Goal: Information Seeking & Learning: Understand process/instructions

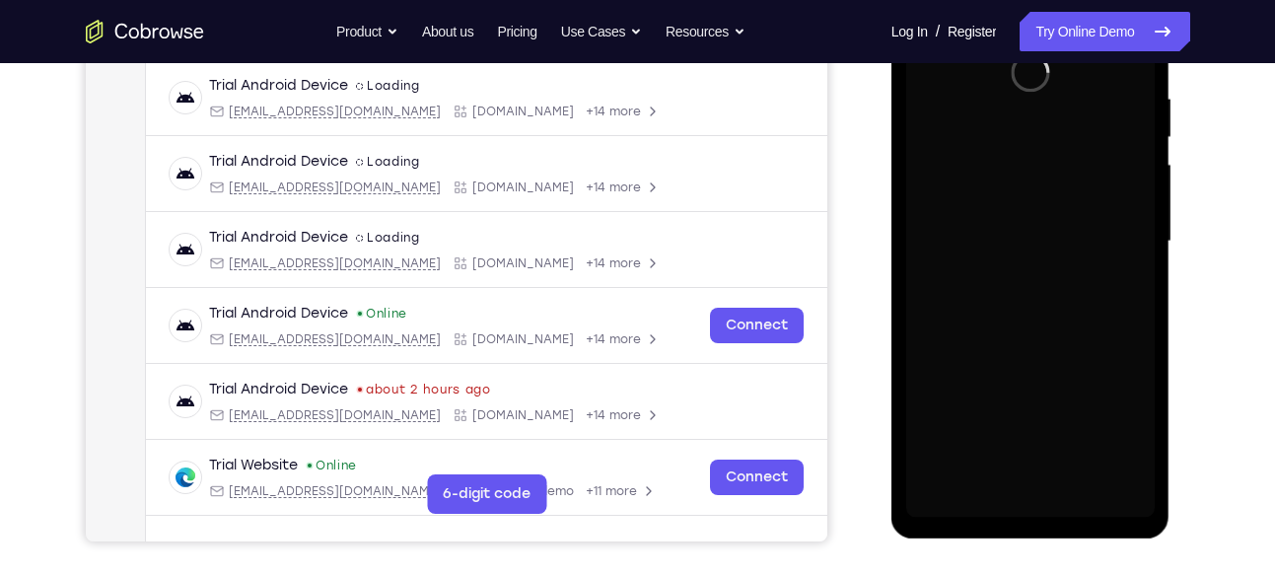
scroll to position [378, 0]
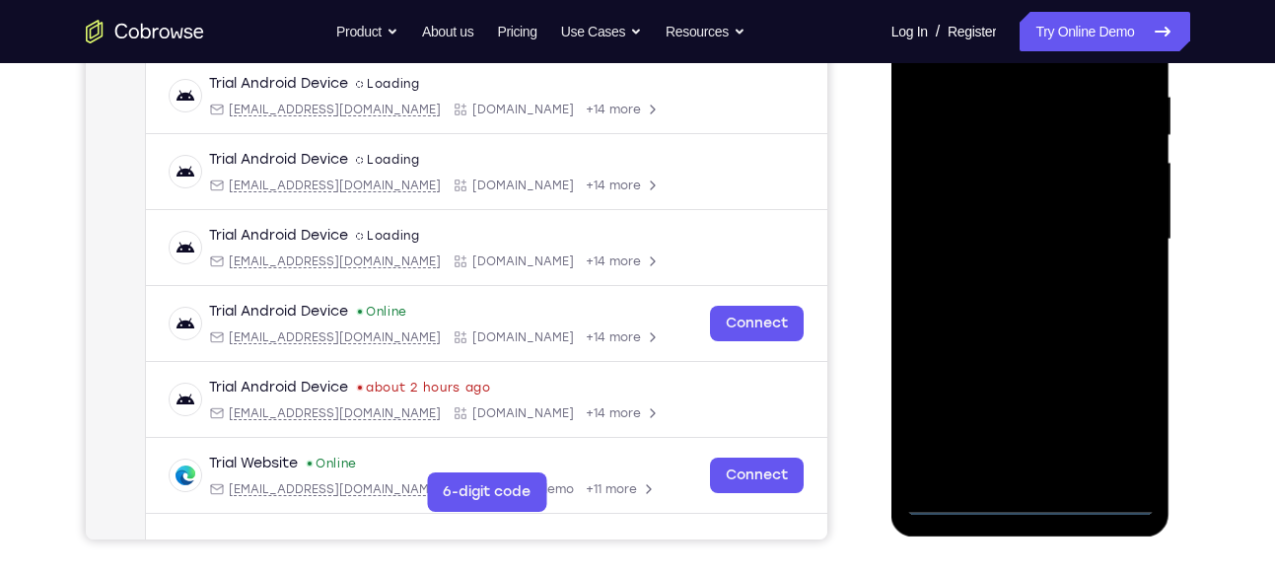
click at [1026, 500] on div at bounding box center [1030, 240] width 248 height 552
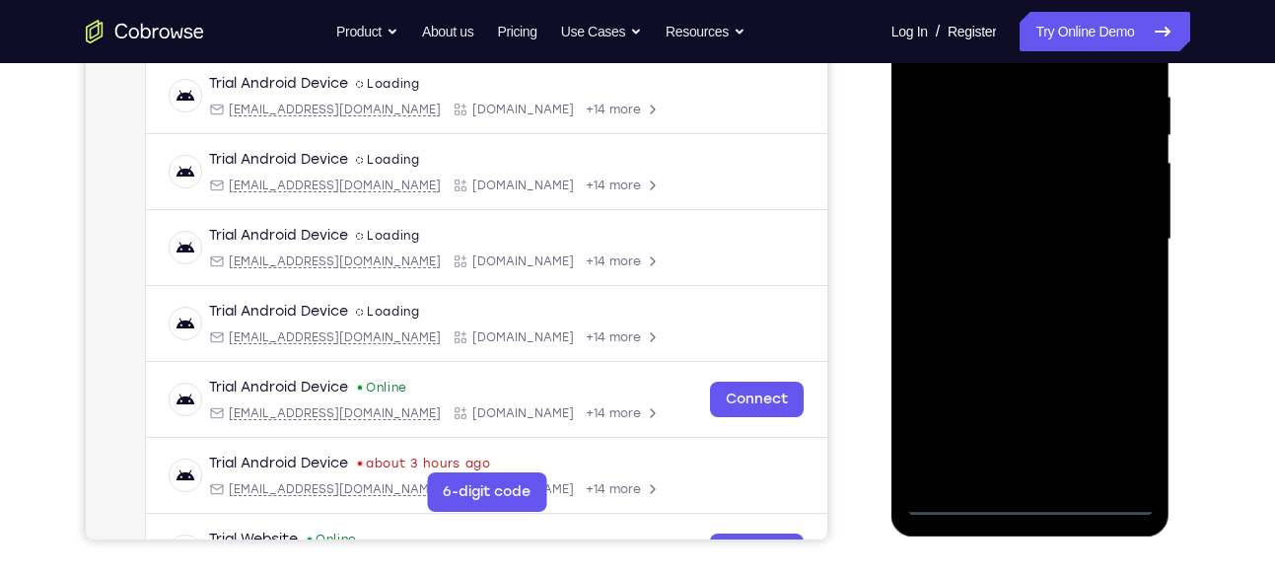
click at [1119, 419] on div at bounding box center [1030, 240] width 248 height 552
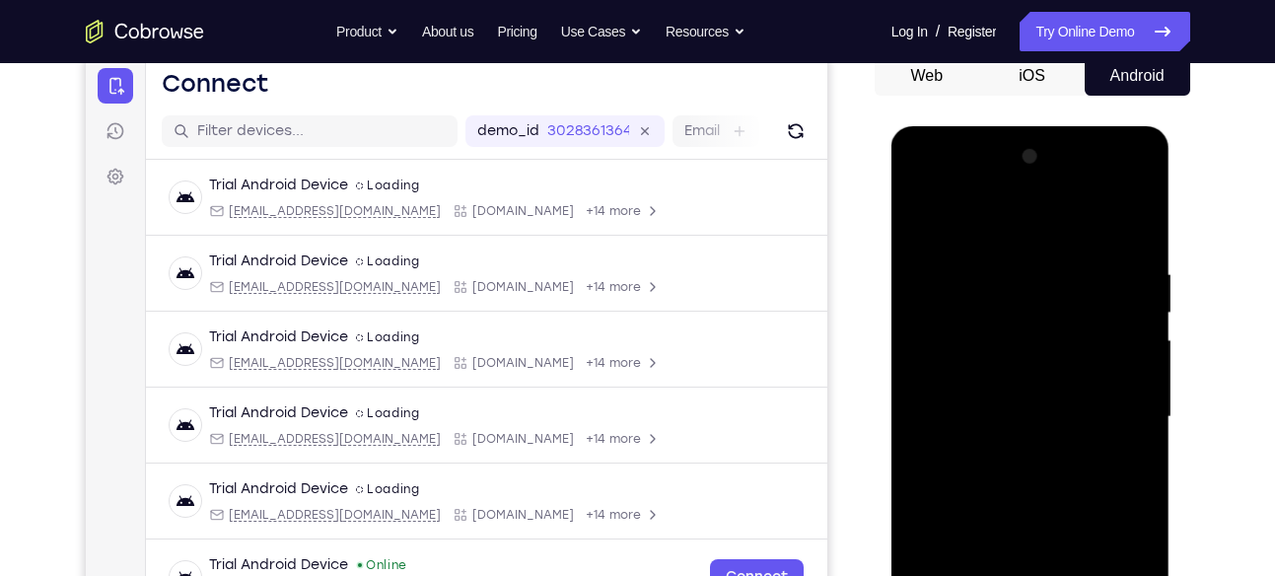
scroll to position [193, 0]
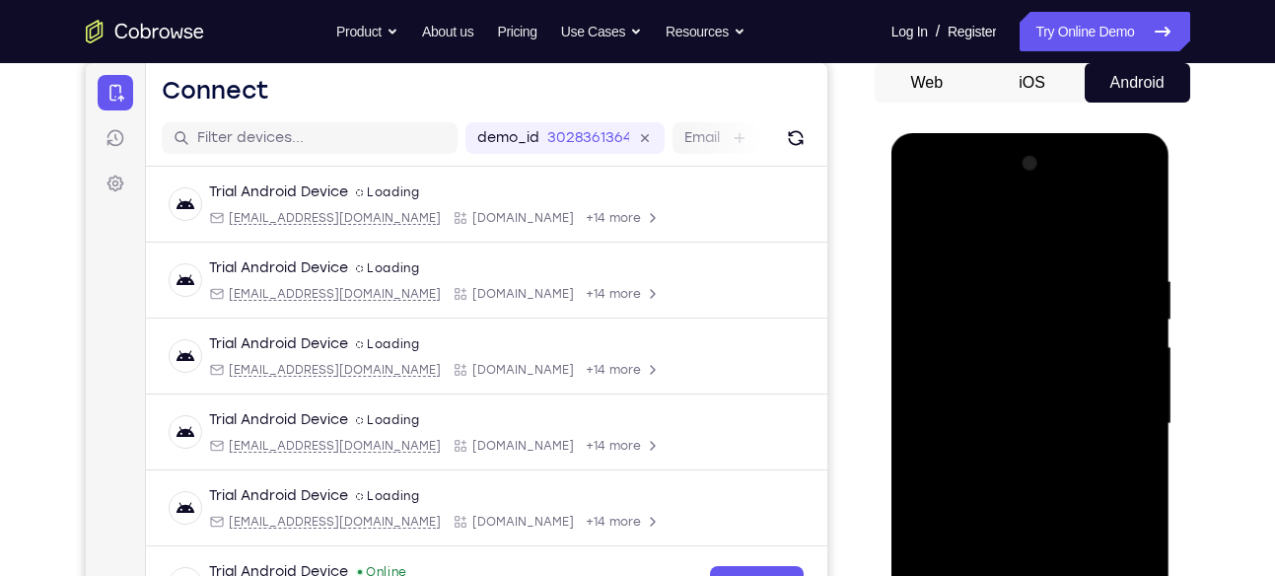
click at [936, 190] on div at bounding box center [1030, 424] width 248 height 552
click at [1105, 420] on div at bounding box center [1030, 424] width 248 height 552
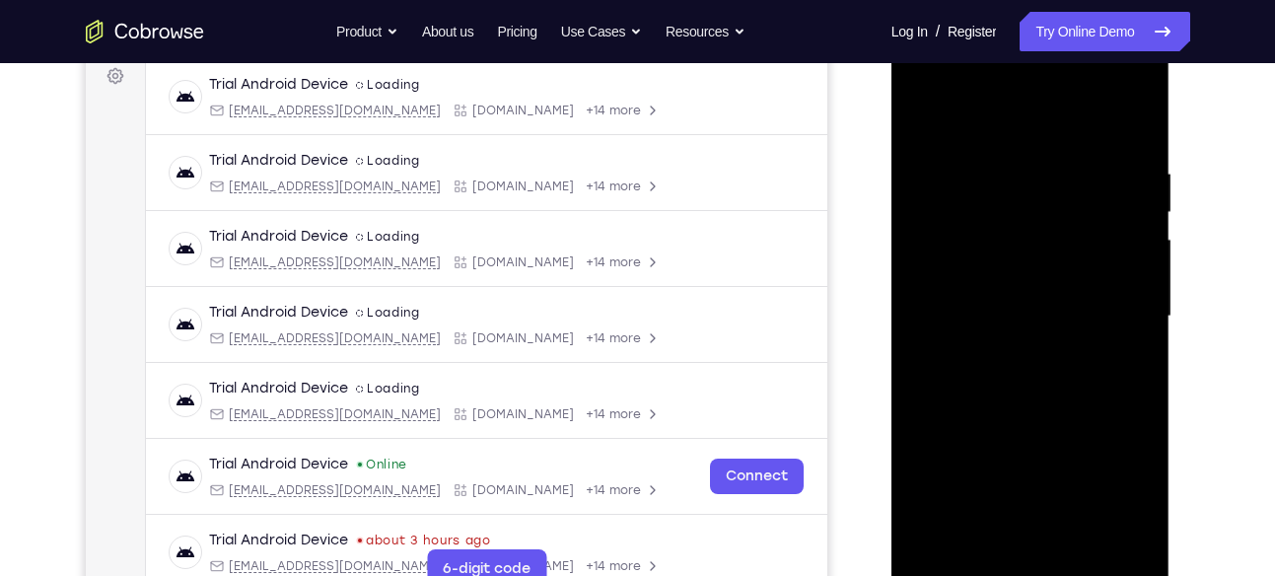
scroll to position [311, 0]
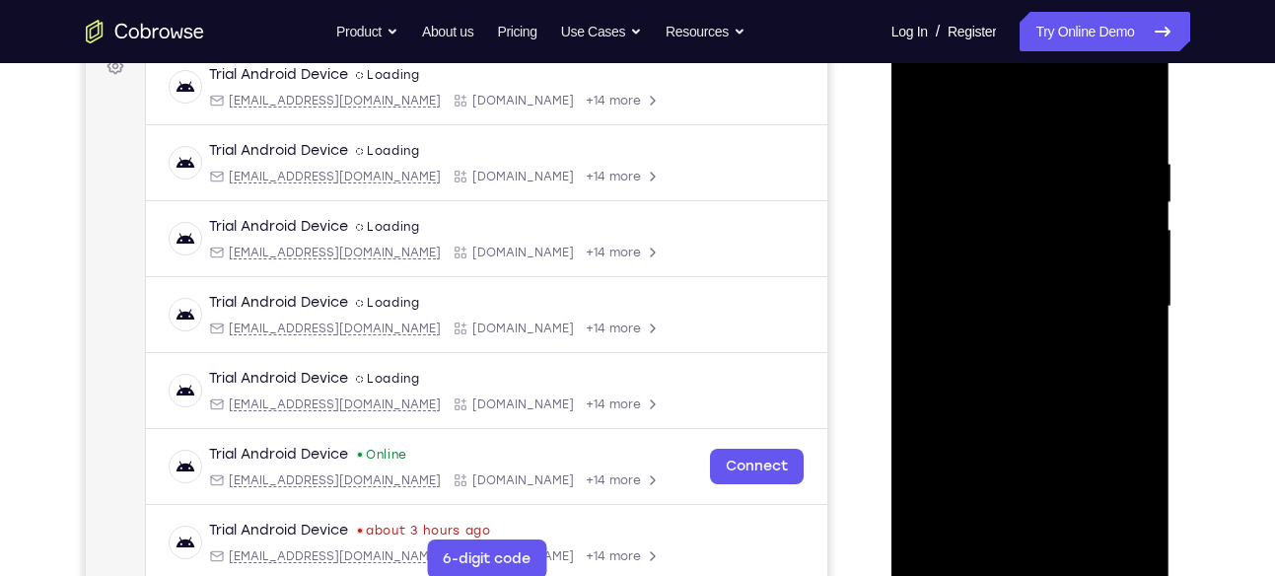
click at [1002, 341] on div at bounding box center [1030, 307] width 248 height 552
click at [1023, 264] on div at bounding box center [1030, 307] width 248 height 552
click at [994, 297] on div at bounding box center [1030, 307] width 248 height 552
click at [1003, 346] on div at bounding box center [1030, 307] width 248 height 552
click at [1071, 345] on div at bounding box center [1030, 307] width 248 height 552
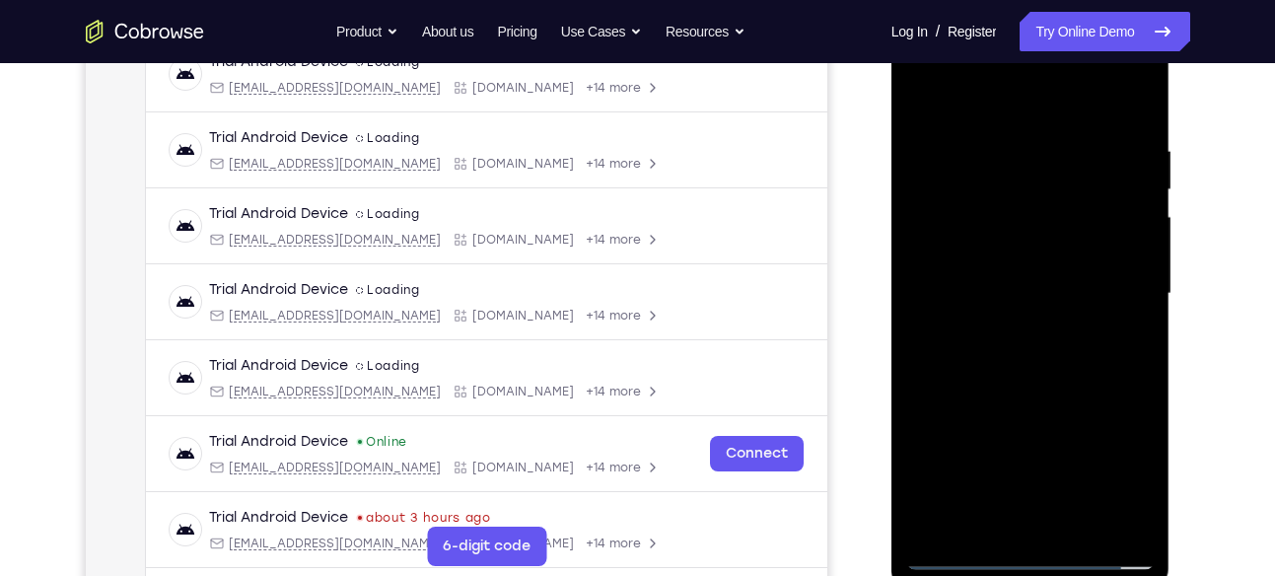
scroll to position [307, 0]
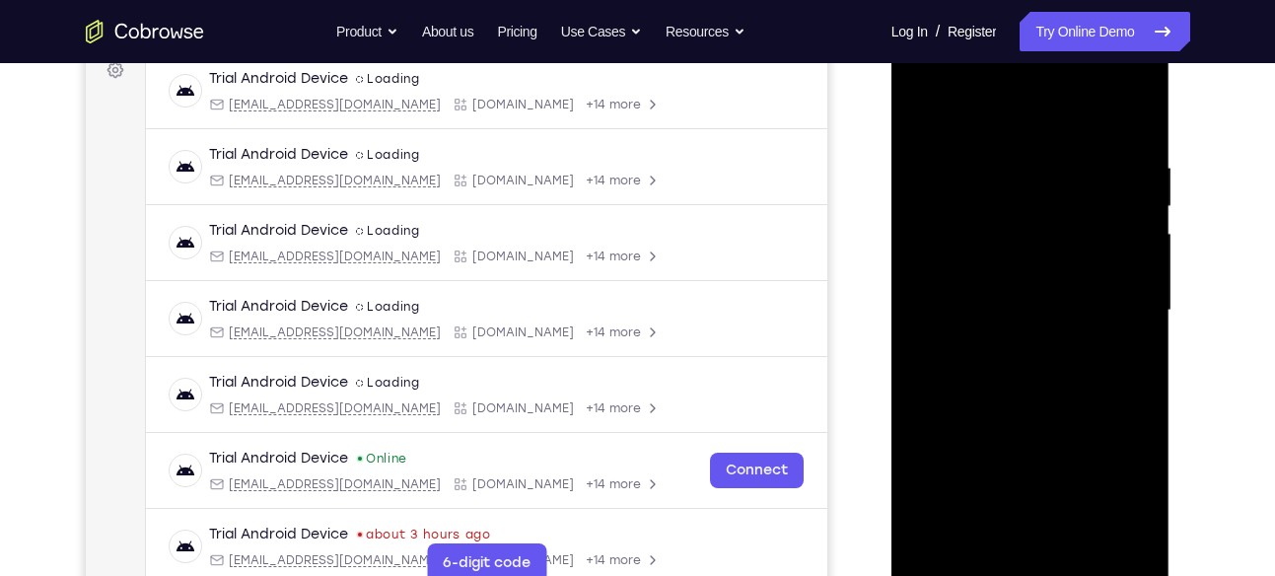
click at [1037, 267] on div at bounding box center [1030, 311] width 248 height 552
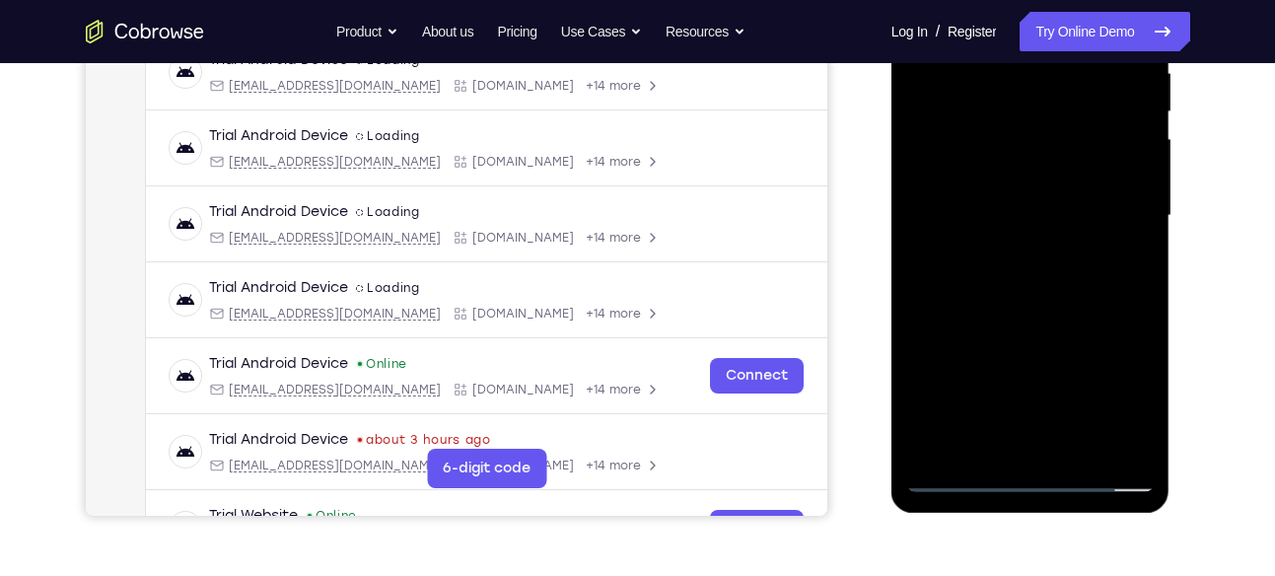
scroll to position [403, 0]
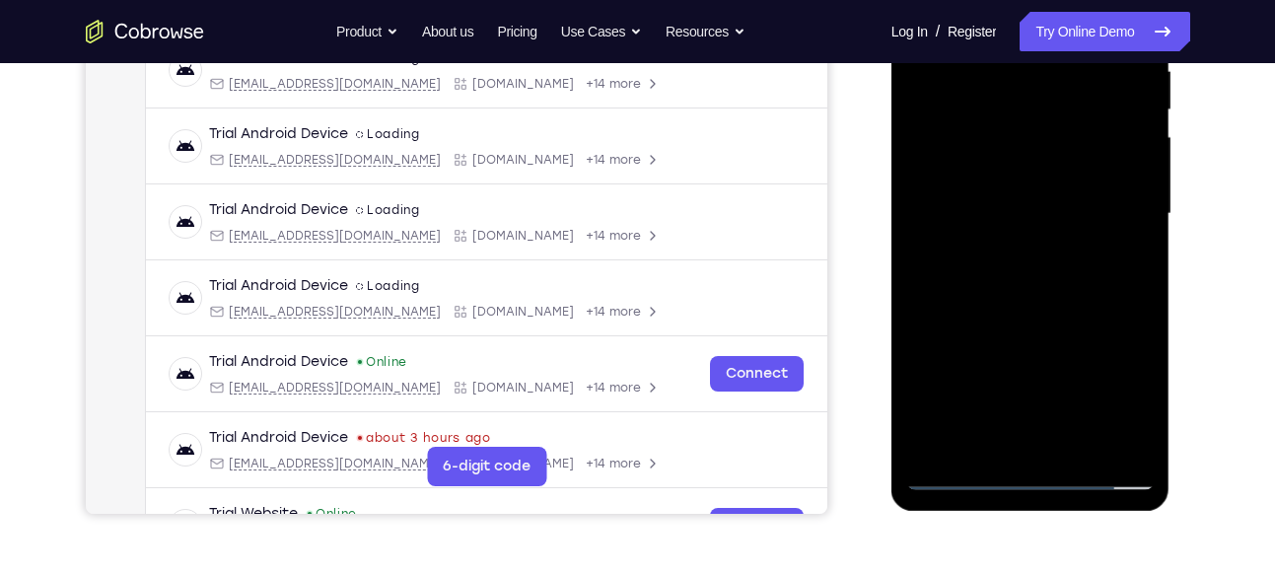
click at [1080, 449] on div at bounding box center [1030, 214] width 248 height 552
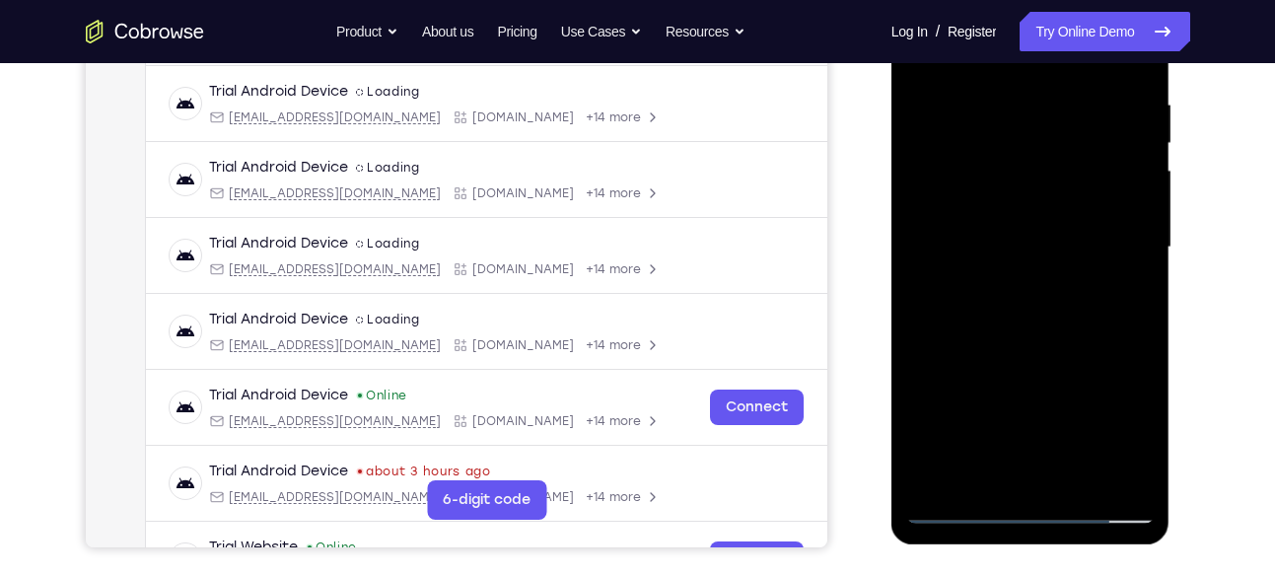
scroll to position [393, 0]
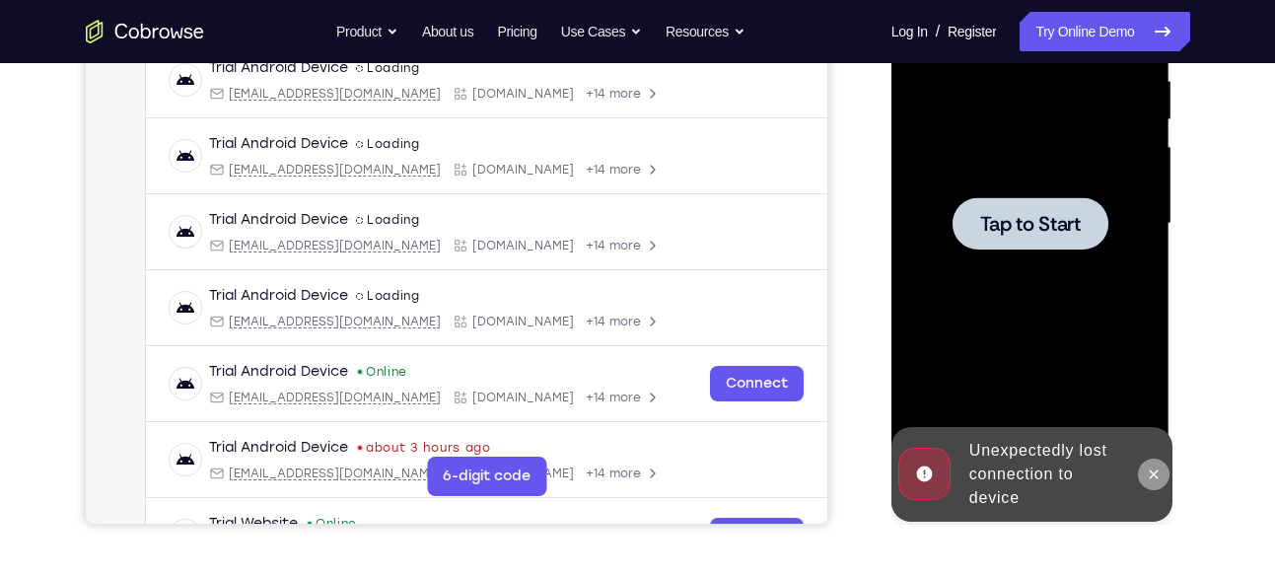
click at [1138, 468] on button at bounding box center [1154, 474] width 32 height 32
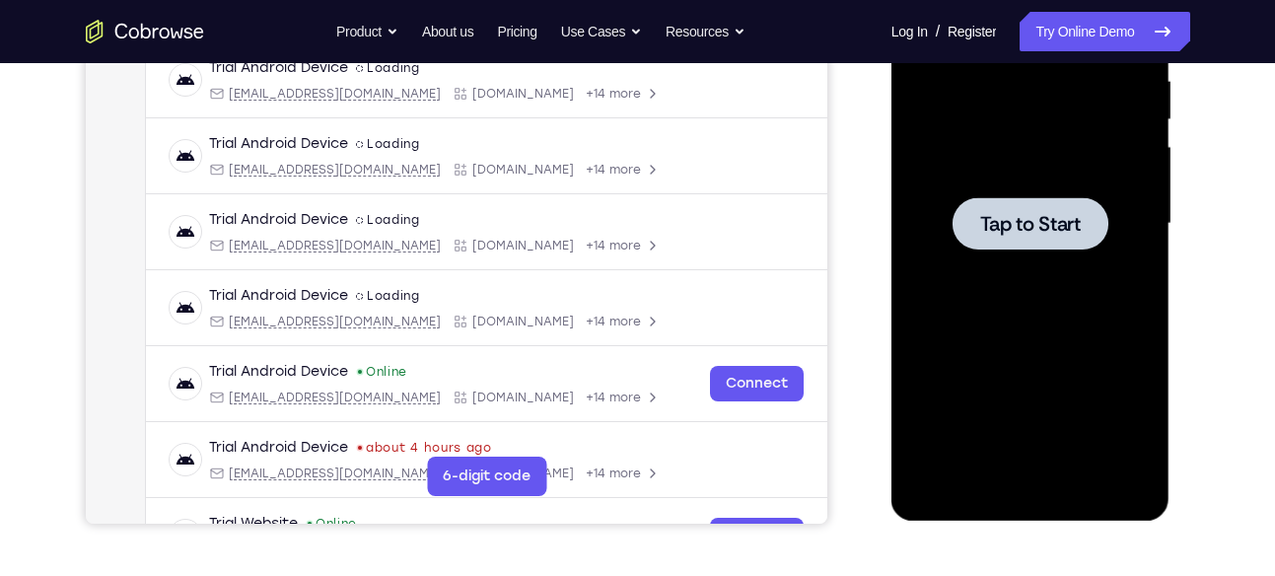
click at [1065, 248] on div at bounding box center [1030, 224] width 248 height 552
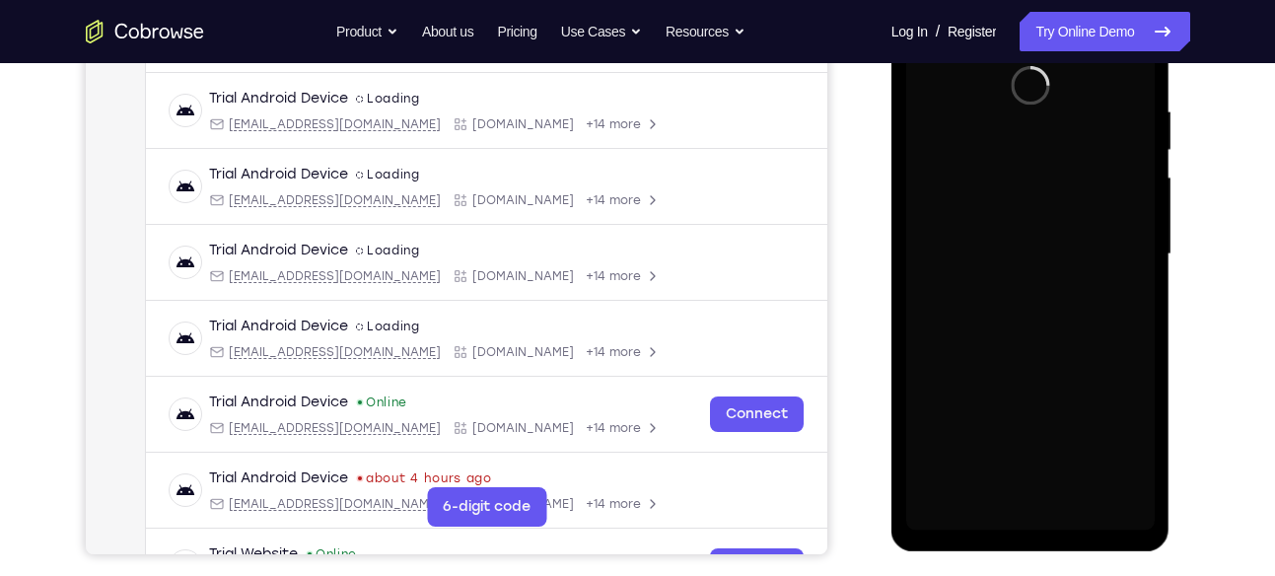
scroll to position [364, 0]
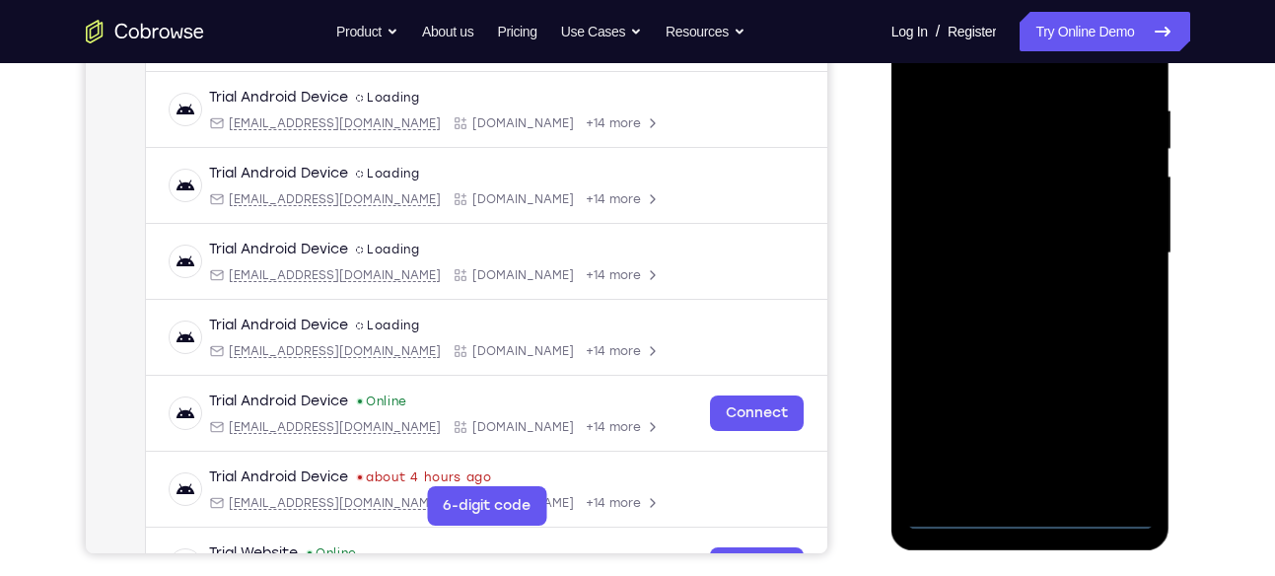
click at [1026, 518] on div at bounding box center [1030, 253] width 248 height 552
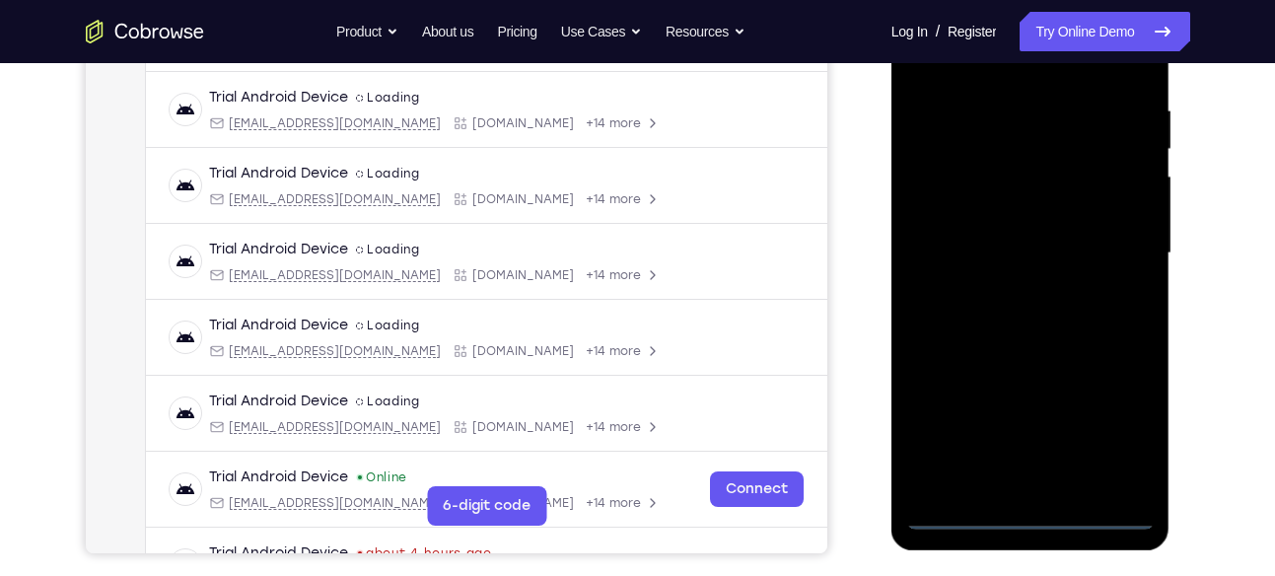
click at [1140, 423] on div at bounding box center [1030, 253] width 248 height 552
click at [1123, 428] on div at bounding box center [1030, 253] width 248 height 552
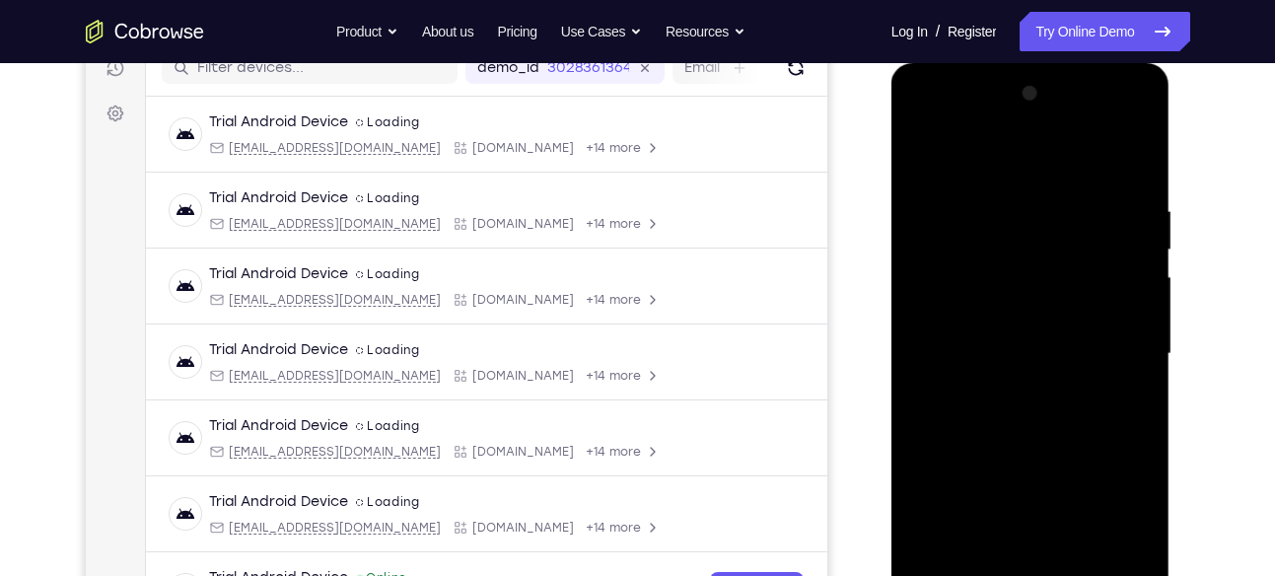
scroll to position [238, 0]
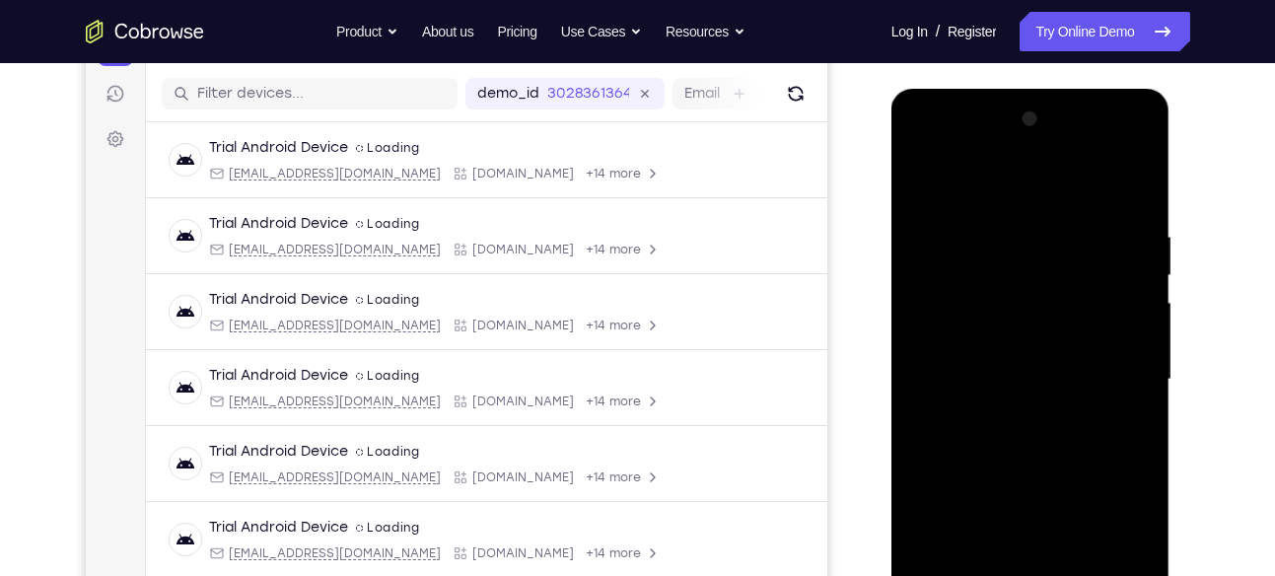
click at [941, 154] on div at bounding box center [1030, 380] width 248 height 552
click at [1116, 367] on div at bounding box center [1030, 380] width 248 height 552
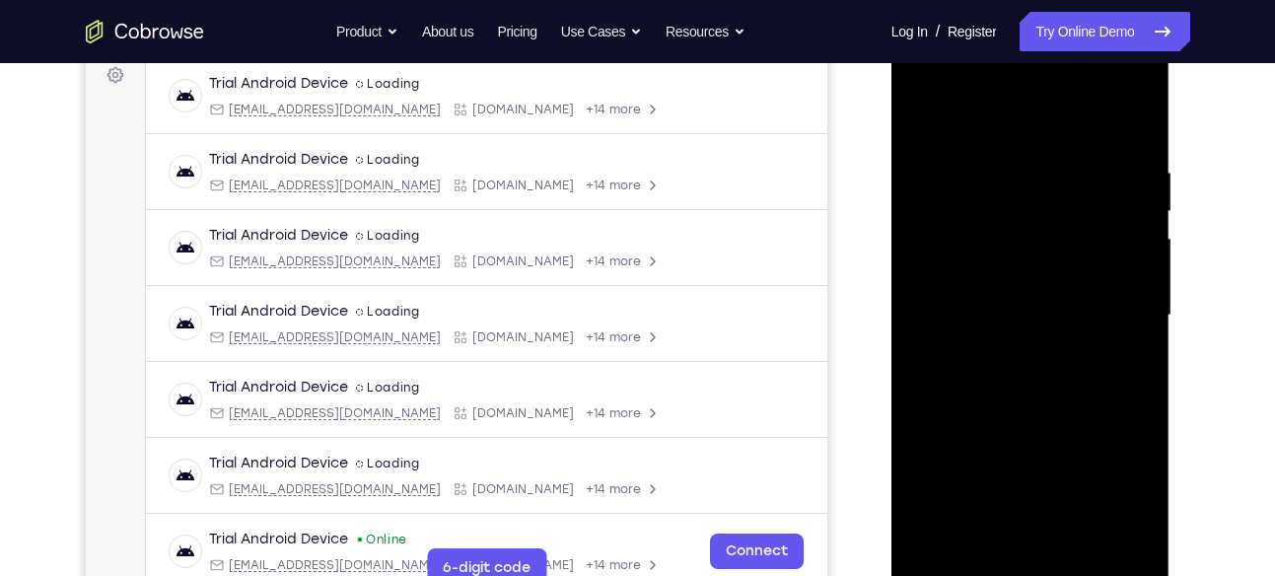
scroll to position [303, 0]
click at [1008, 348] on div at bounding box center [1030, 314] width 248 height 552
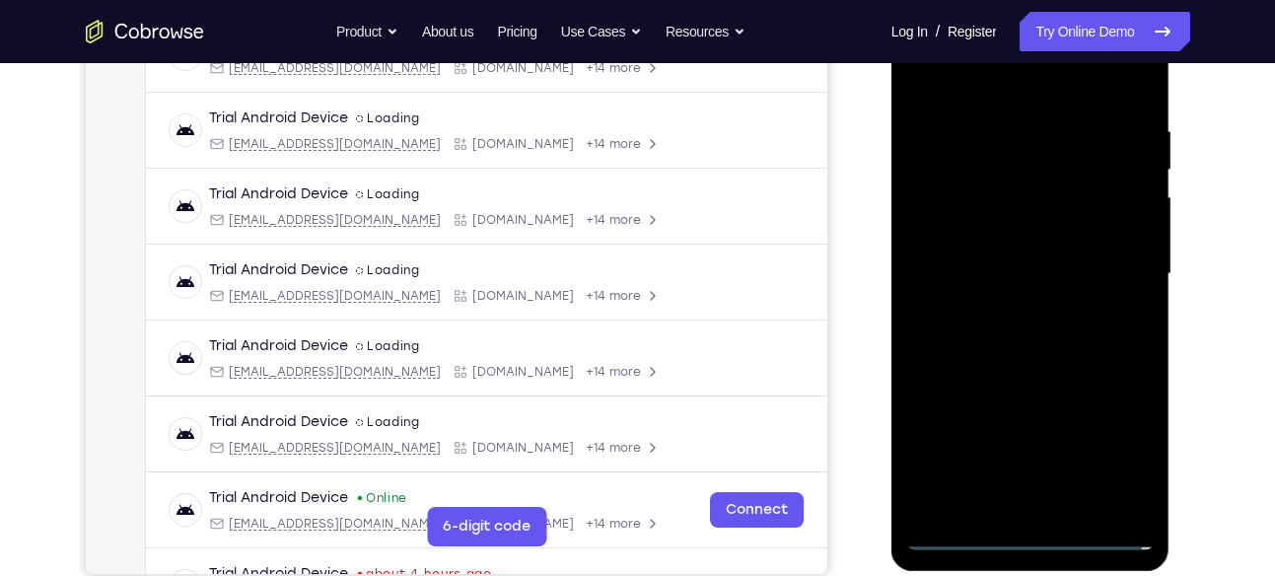
scroll to position [353, 0]
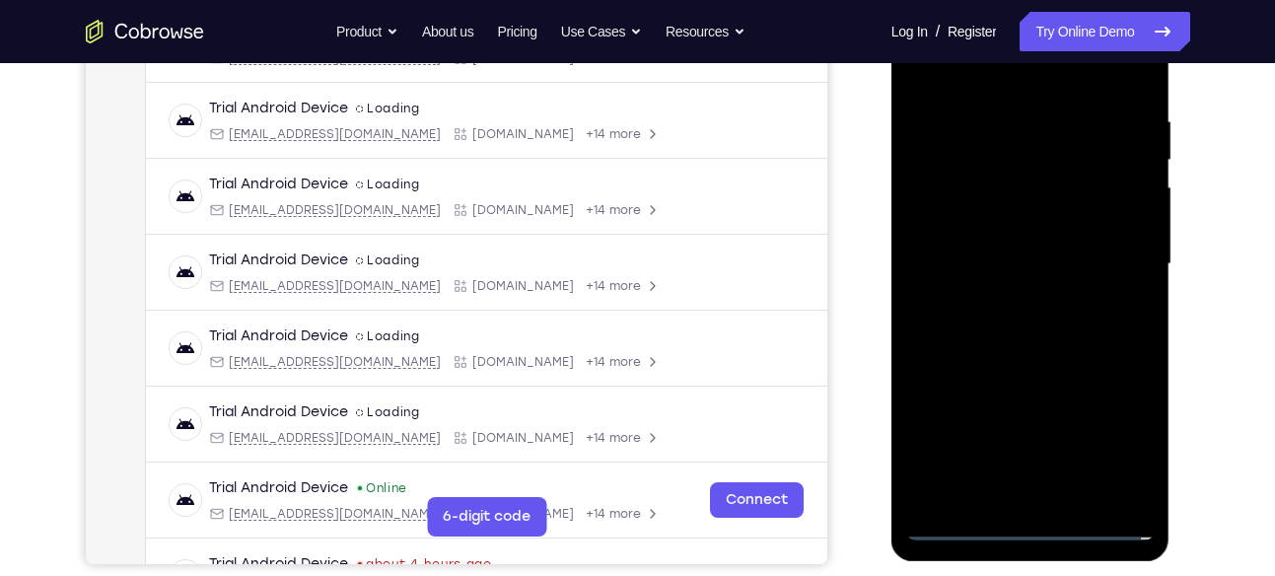
click at [1011, 302] on div at bounding box center [1030, 264] width 248 height 552
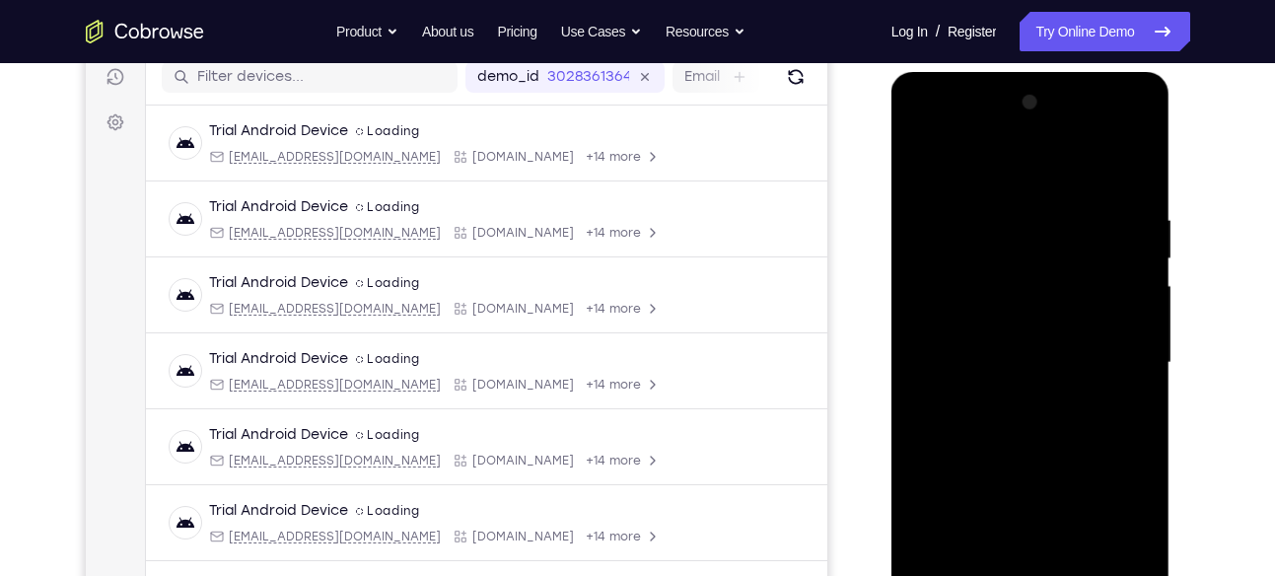
scroll to position [252, 0]
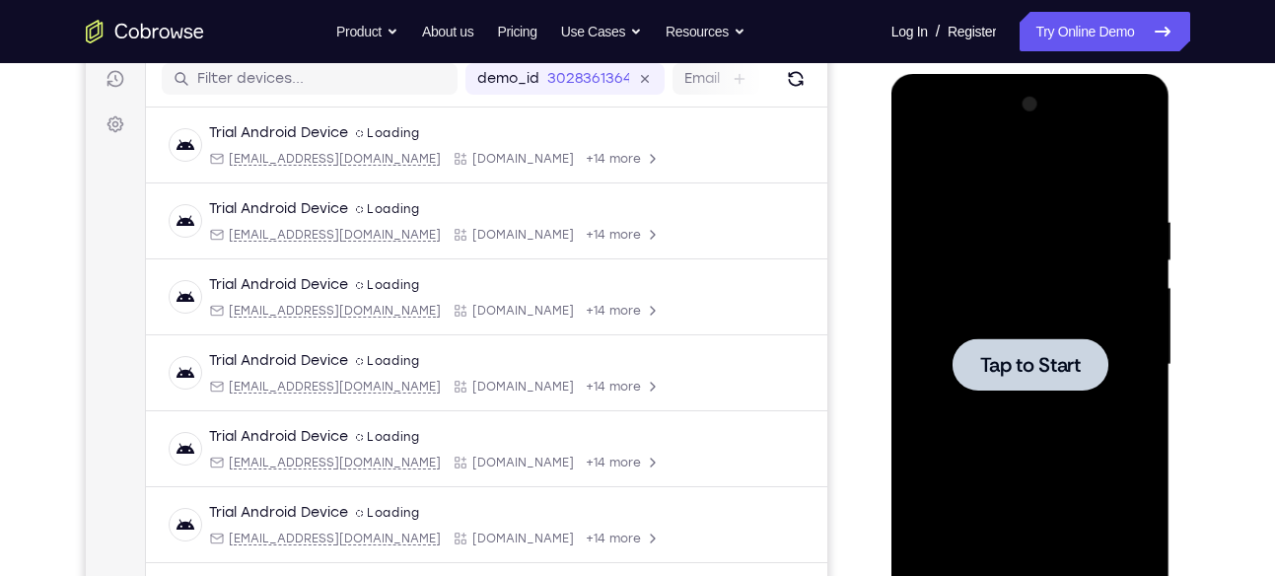
click at [1016, 383] on div at bounding box center [1030, 364] width 156 height 52
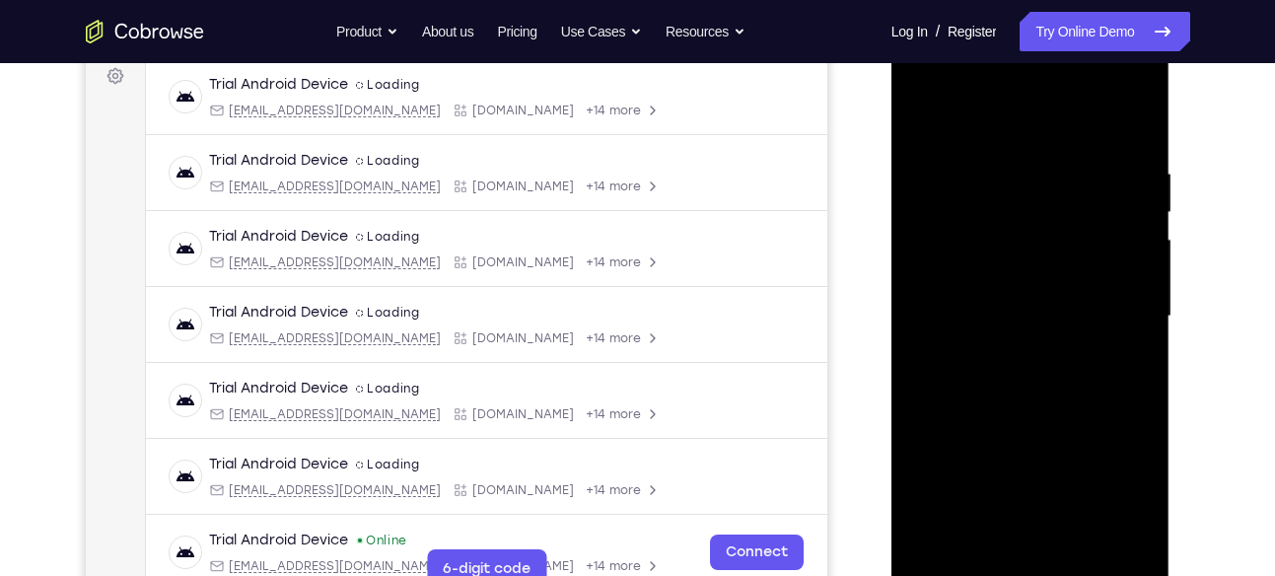
scroll to position [409, 0]
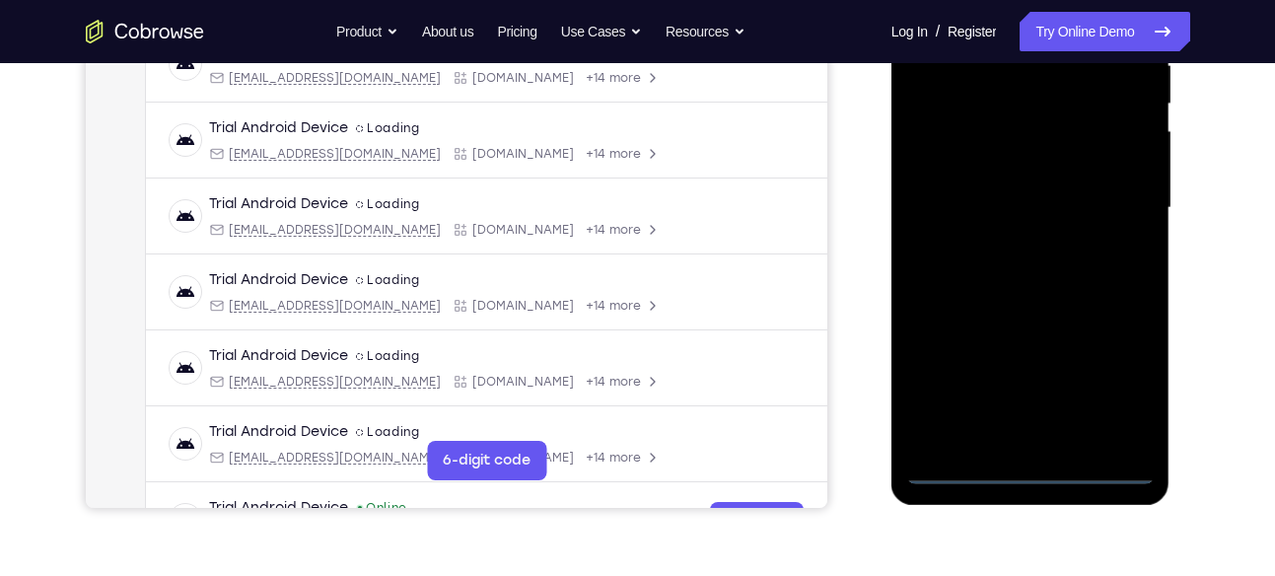
click at [1043, 465] on div at bounding box center [1030, 208] width 248 height 552
click at [1116, 379] on div at bounding box center [1030, 208] width 248 height 552
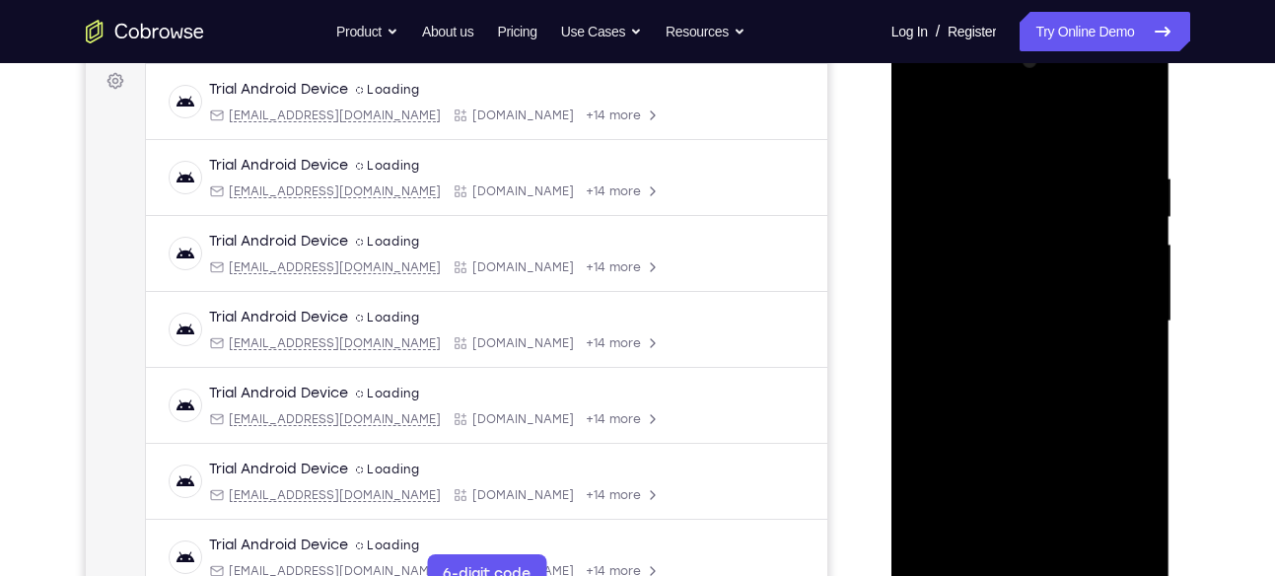
scroll to position [269, 0]
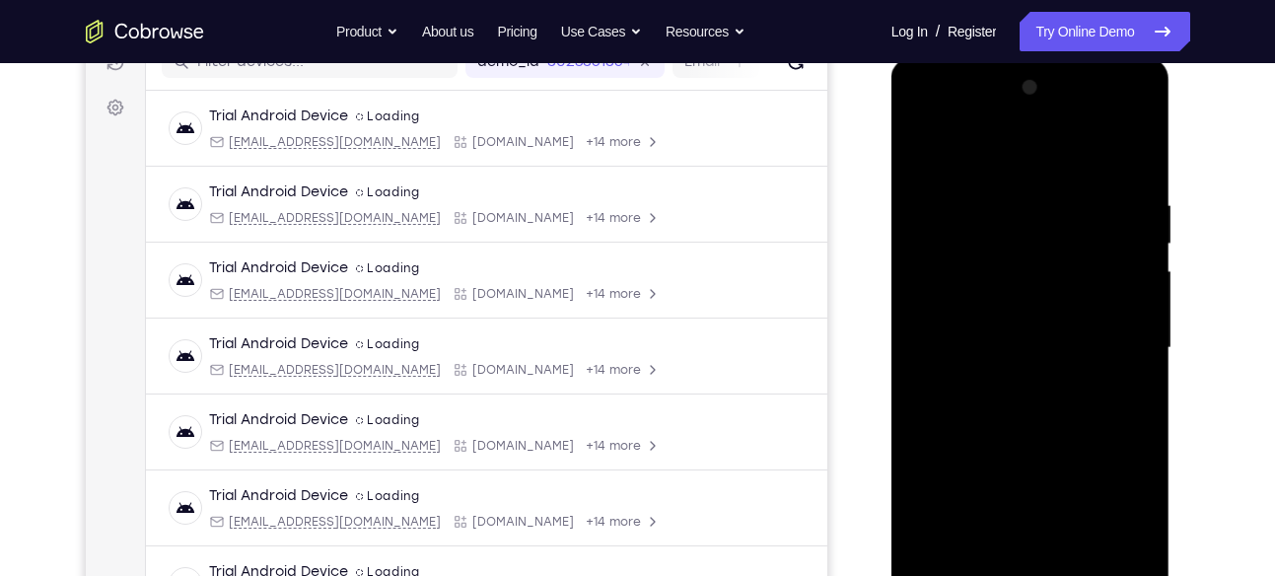
click at [936, 109] on div at bounding box center [1030, 348] width 248 height 552
click at [1114, 333] on div at bounding box center [1030, 348] width 248 height 552
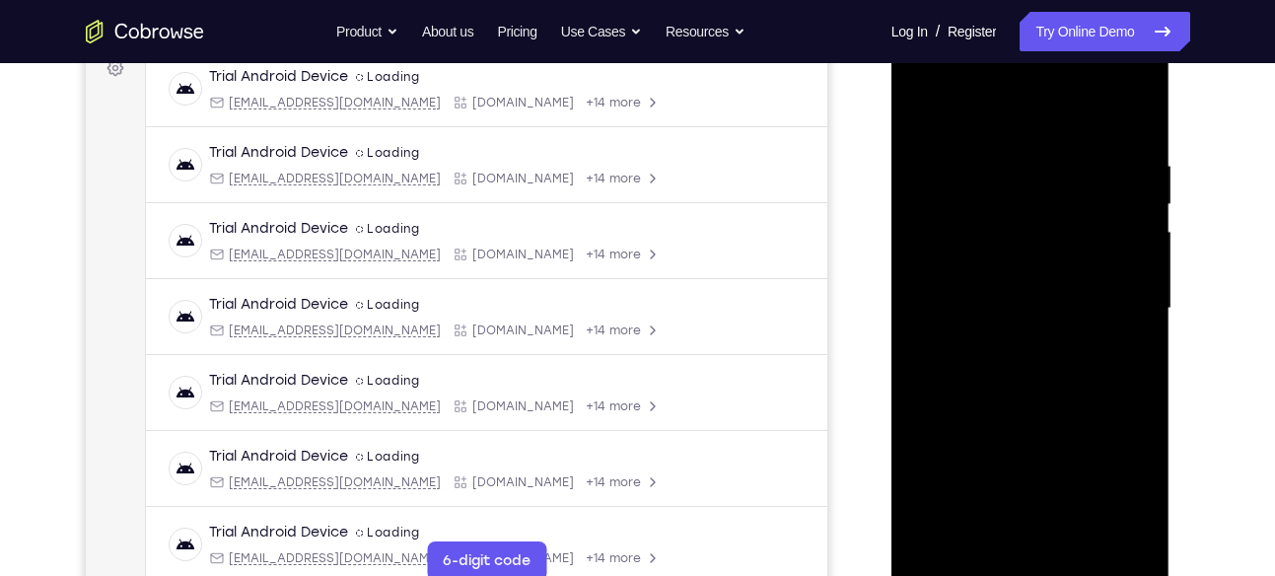
click at [1010, 343] on div at bounding box center [1030, 309] width 248 height 552
click at [1023, 294] on div at bounding box center [1030, 309] width 248 height 552
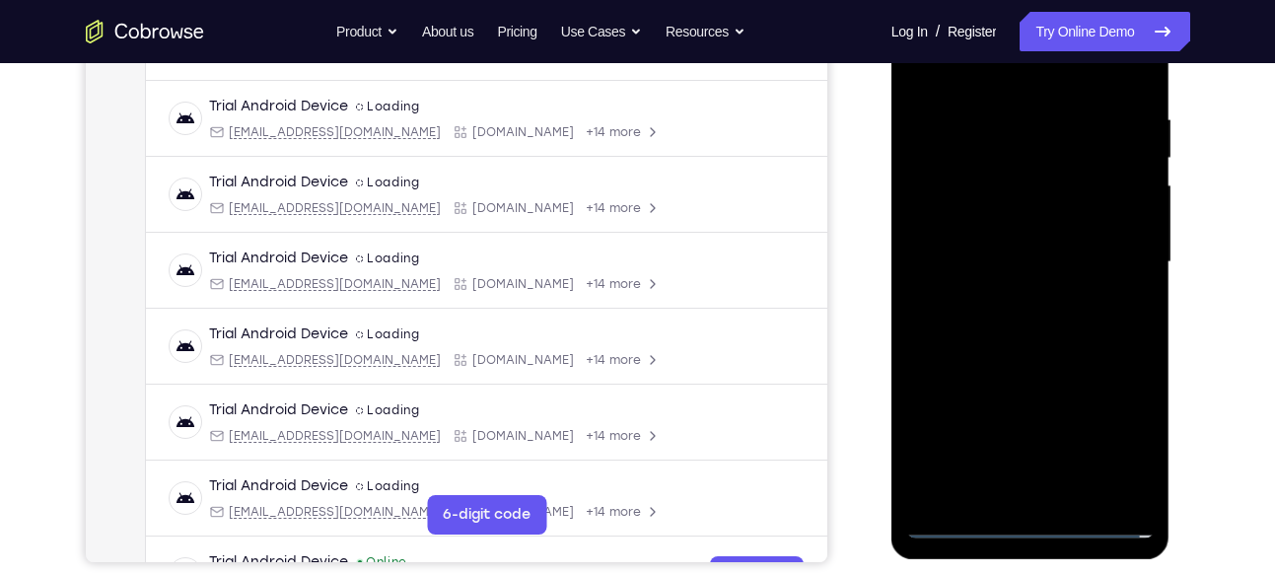
scroll to position [354, 0]
click at [1058, 295] on div at bounding box center [1030, 263] width 248 height 552
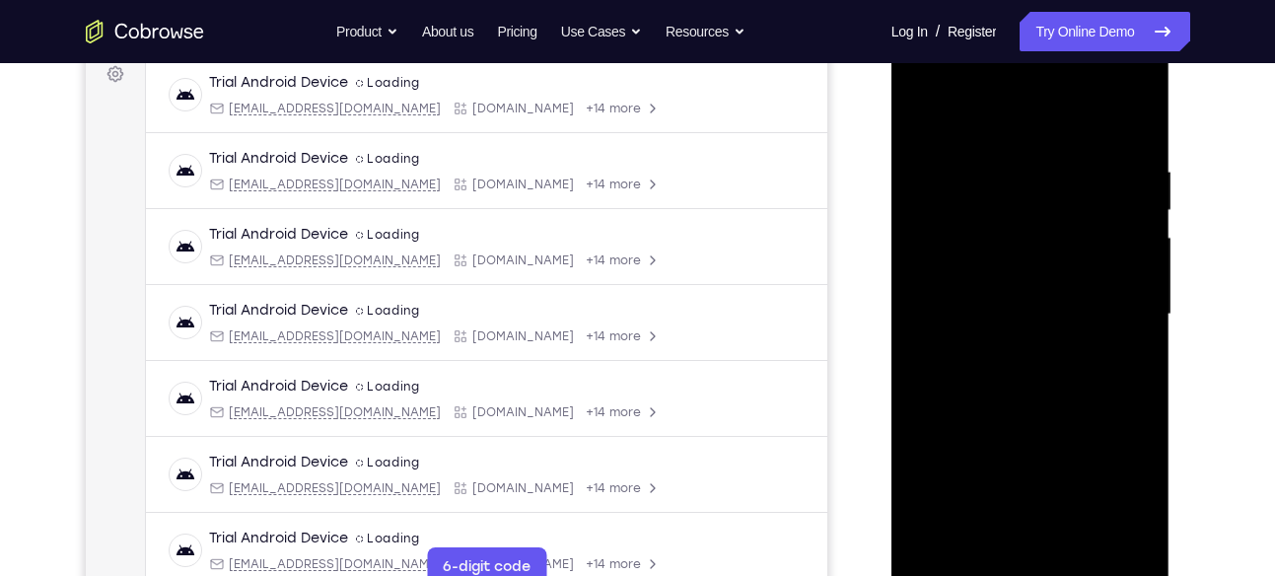
scroll to position [302, 0]
click at [1047, 299] on div at bounding box center [1030, 315] width 248 height 552
click at [1003, 221] on div at bounding box center [1030, 315] width 248 height 552
click at [969, 269] on div at bounding box center [1030, 315] width 248 height 552
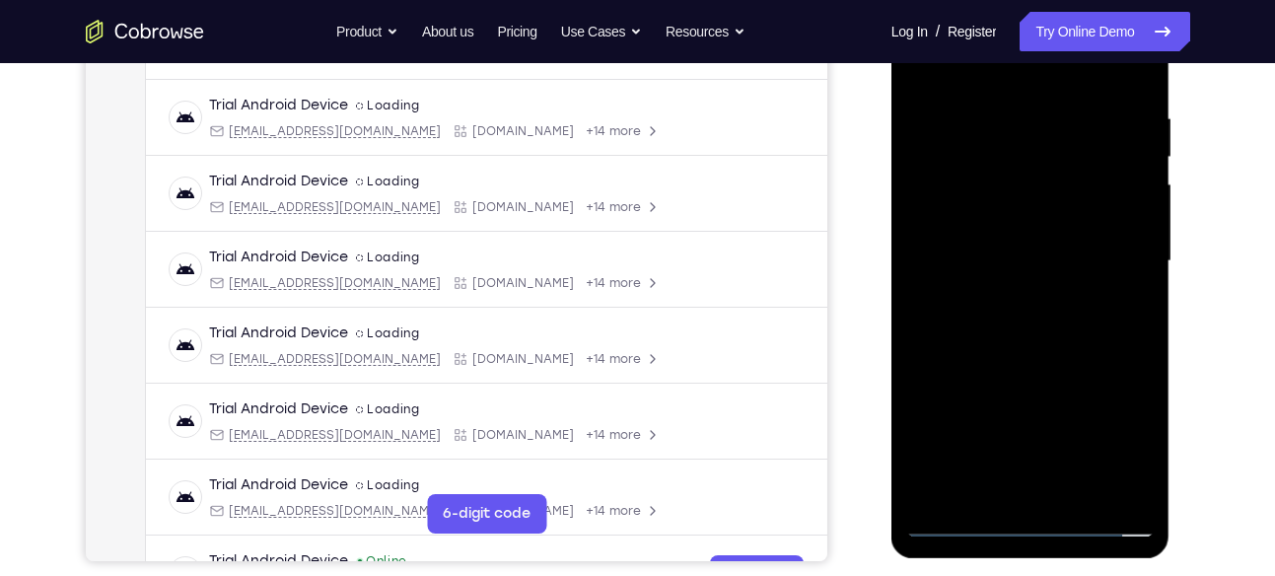
scroll to position [363, 0]
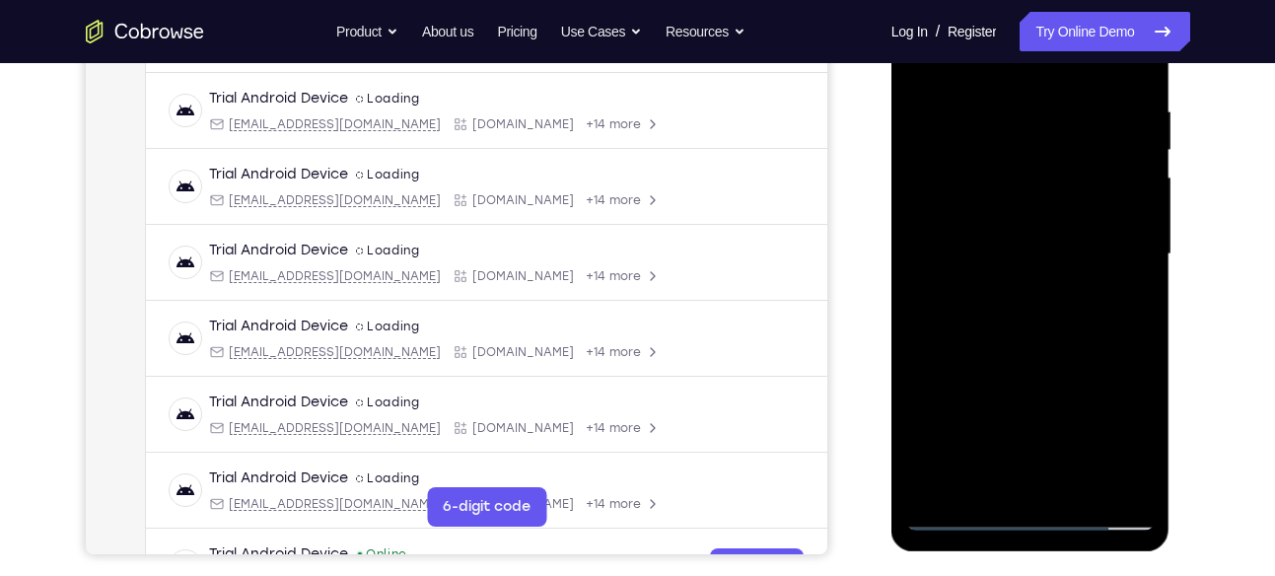
click at [1030, 150] on div at bounding box center [1030, 254] width 248 height 552
click at [998, 158] on div at bounding box center [1030, 254] width 248 height 552
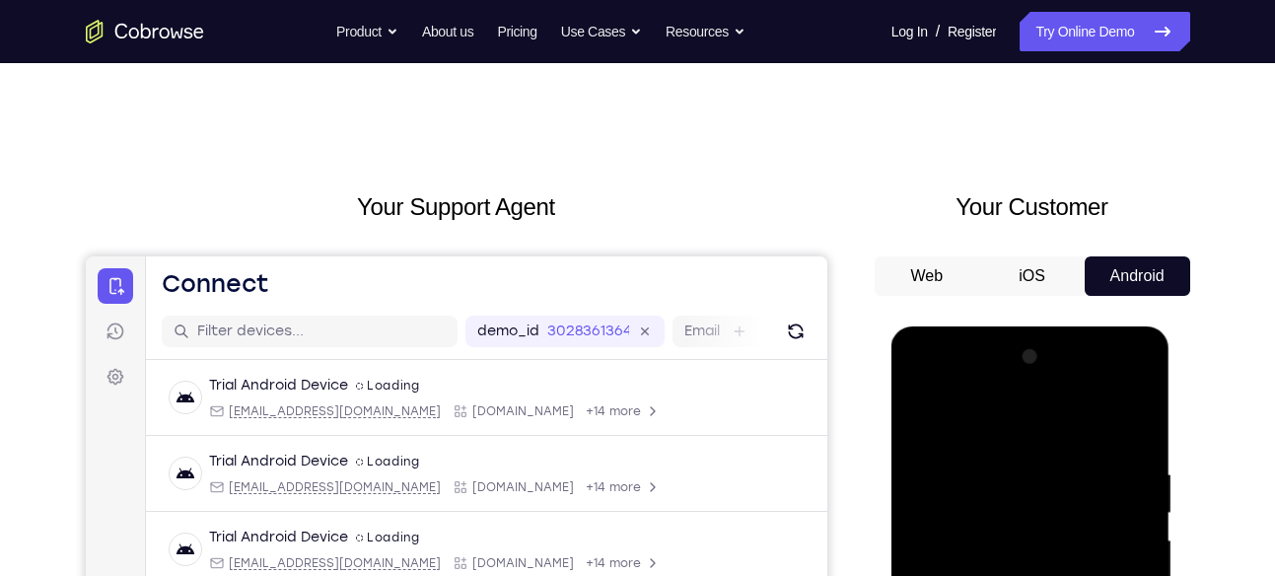
scroll to position [159, 0]
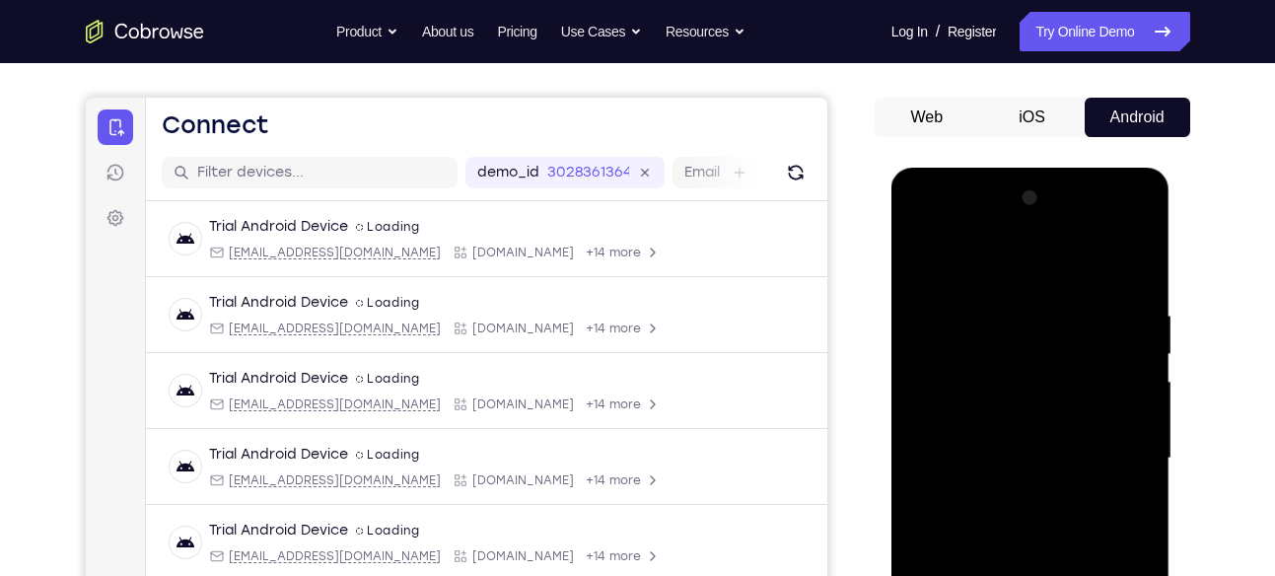
click at [1079, 435] on div at bounding box center [1030, 458] width 248 height 552
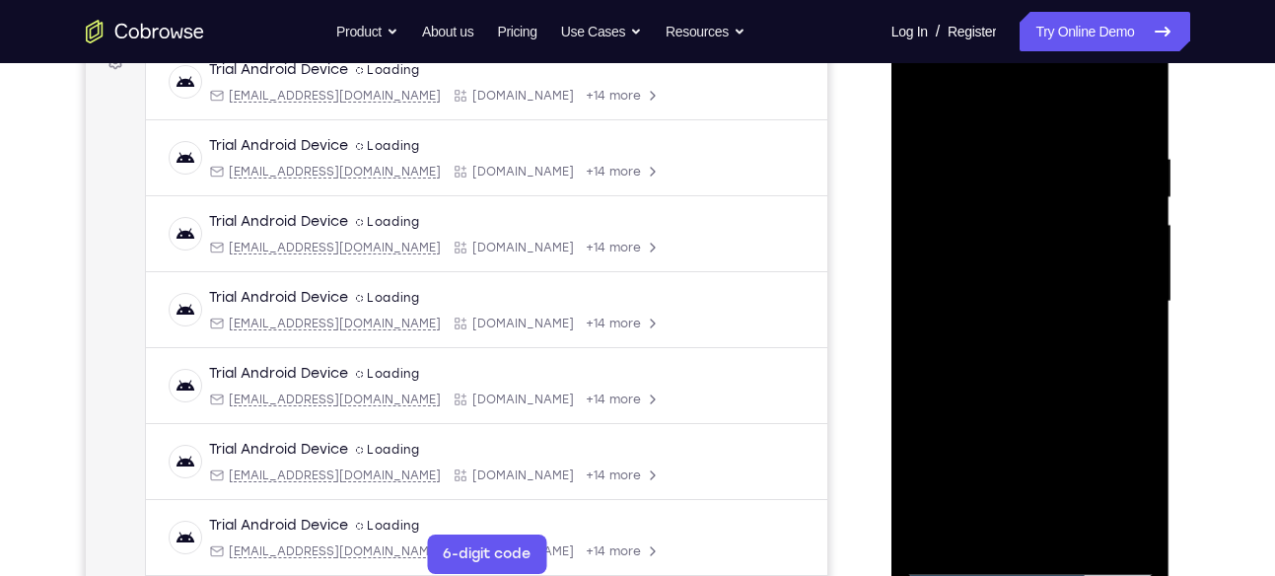
scroll to position [330, 0]
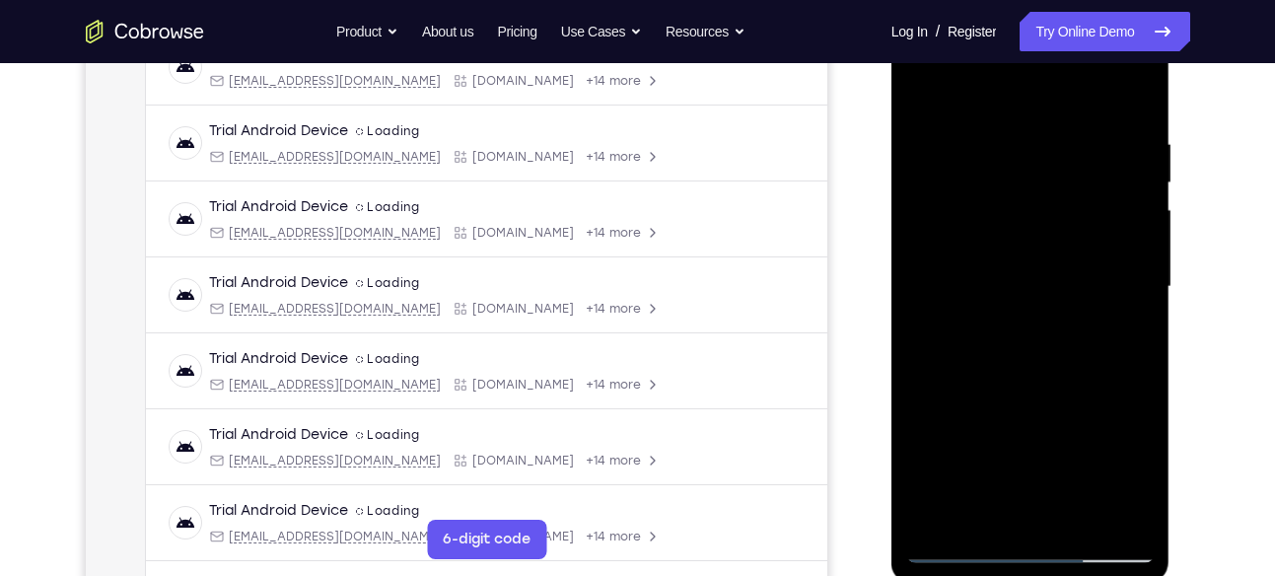
click at [1041, 381] on div at bounding box center [1030, 287] width 248 height 552
click at [1072, 513] on div at bounding box center [1030, 287] width 248 height 552
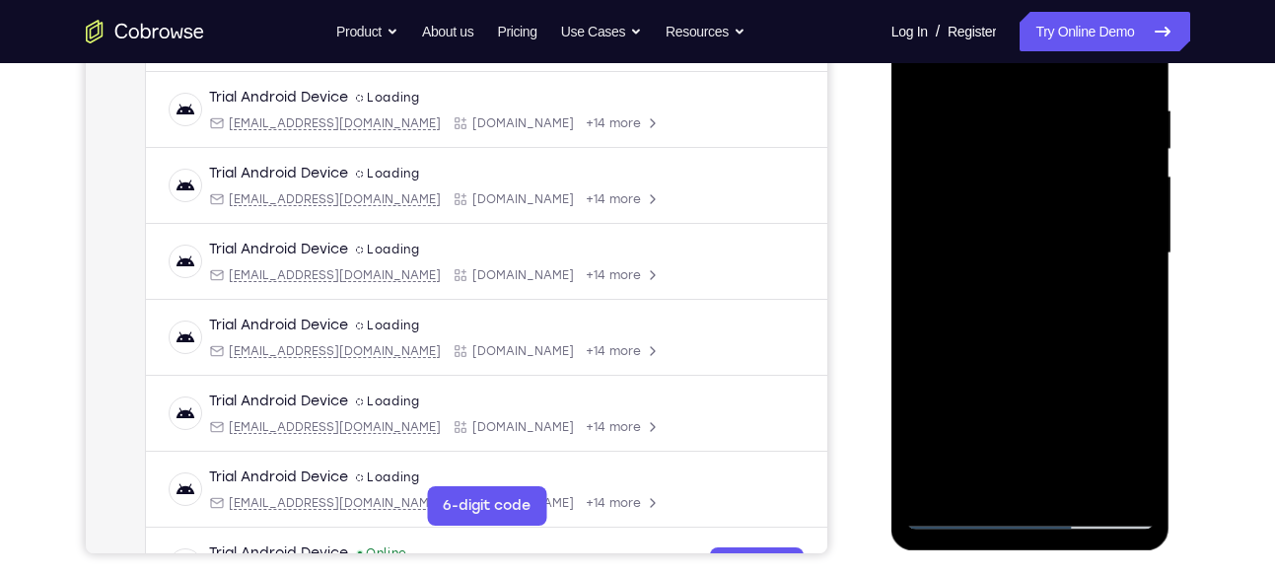
scroll to position [354, 0]
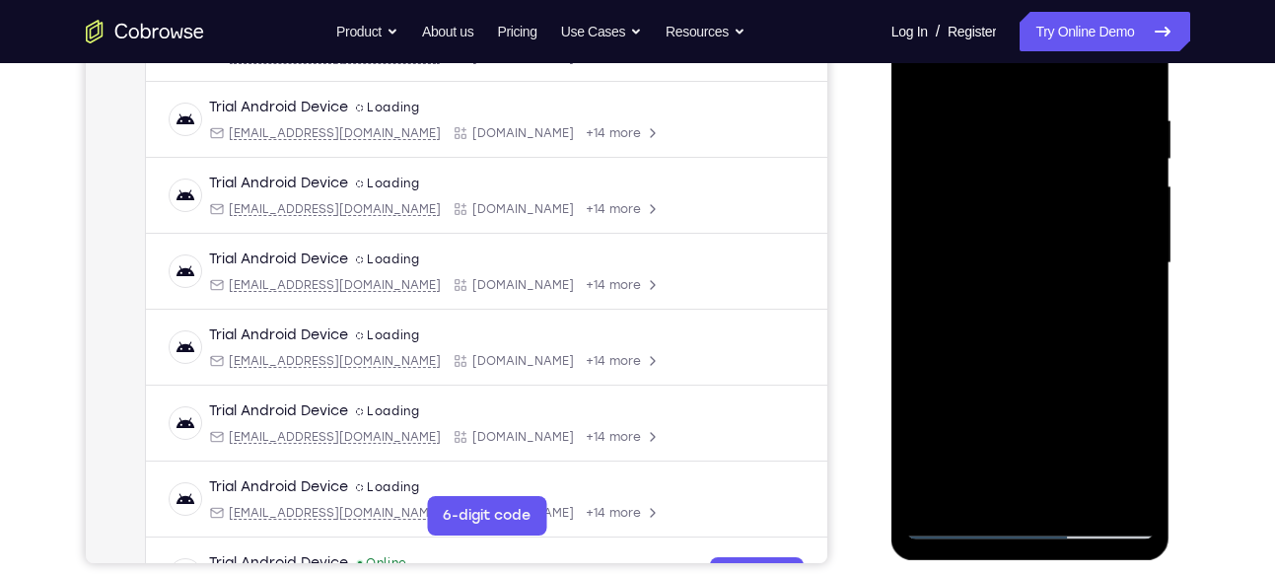
click at [1080, 493] on div at bounding box center [1030, 263] width 248 height 552
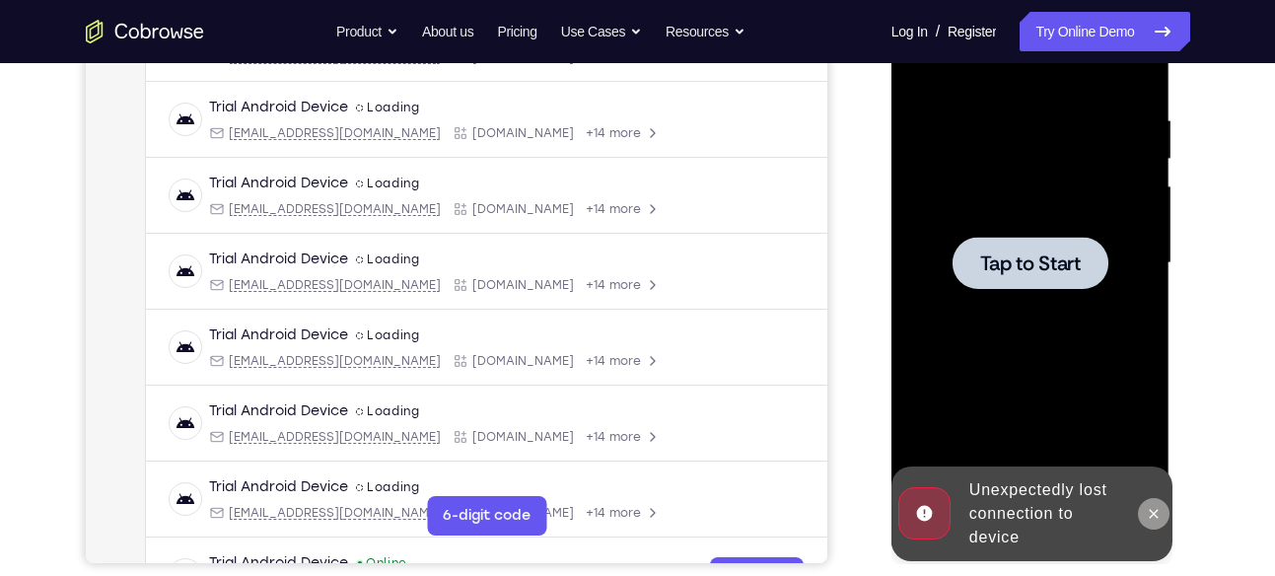
click at [1151, 513] on icon at bounding box center [1153, 514] width 16 height 16
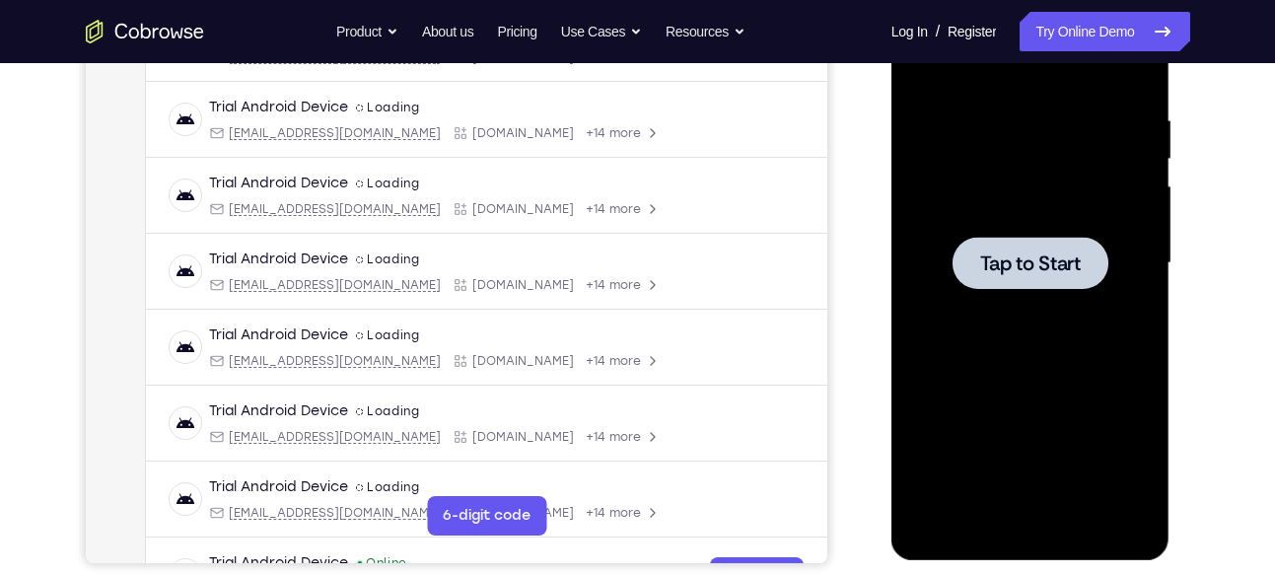
click at [954, 366] on div at bounding box center [1030, 263] width 248 height 552
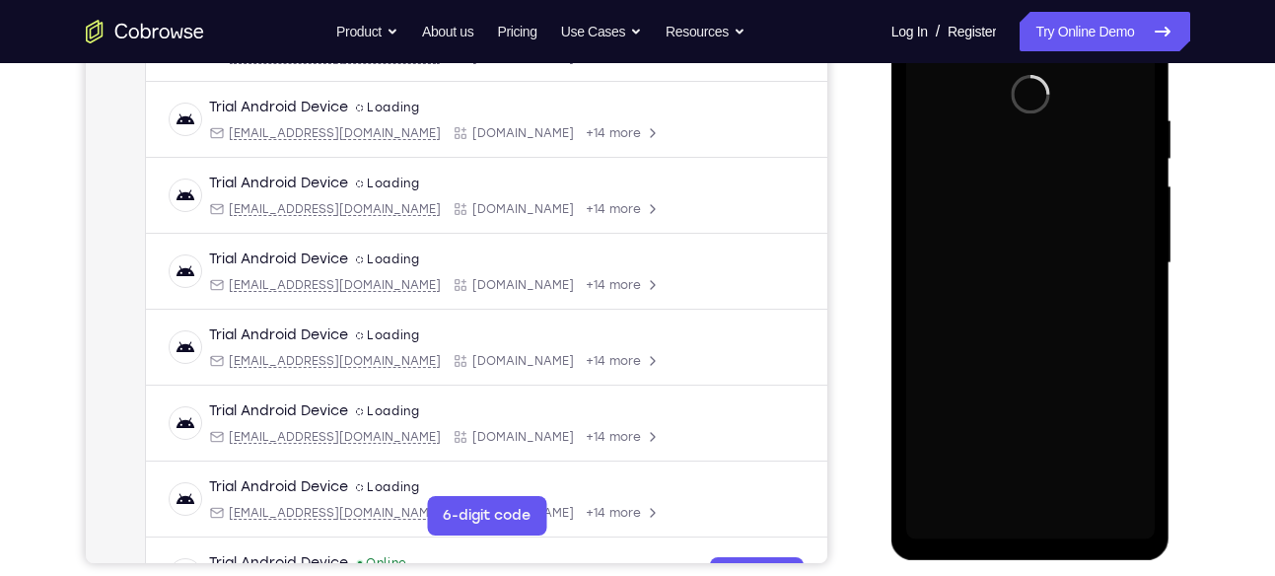
click at [954, 366] on div at bounding box center [1030, 263] width 248 height 552
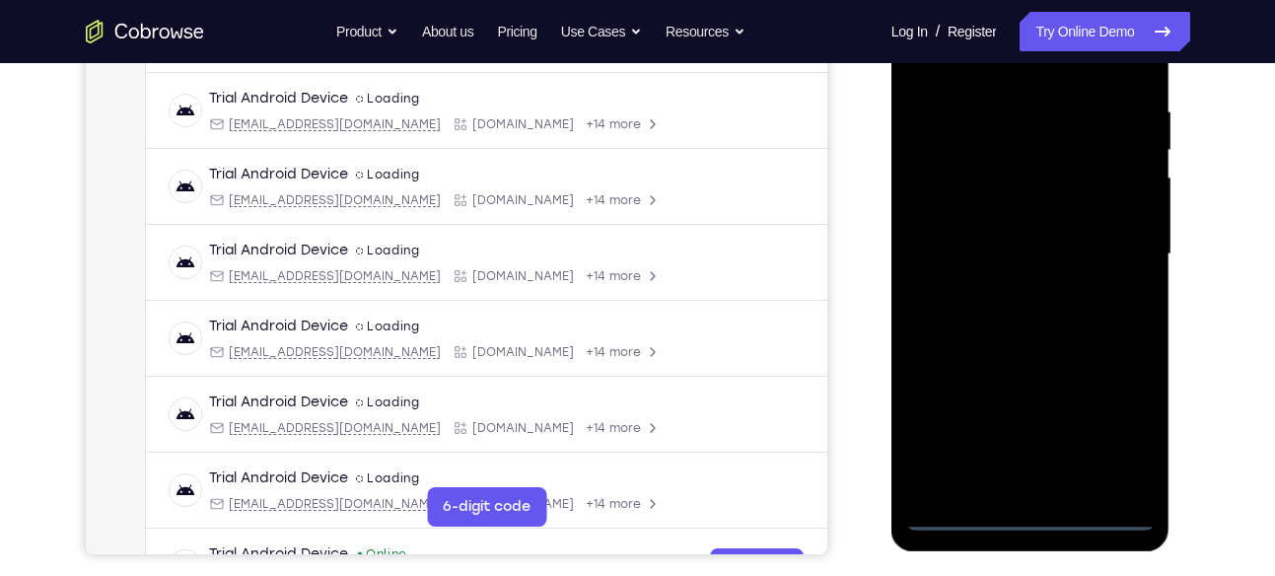
scroll to position [368, 0]
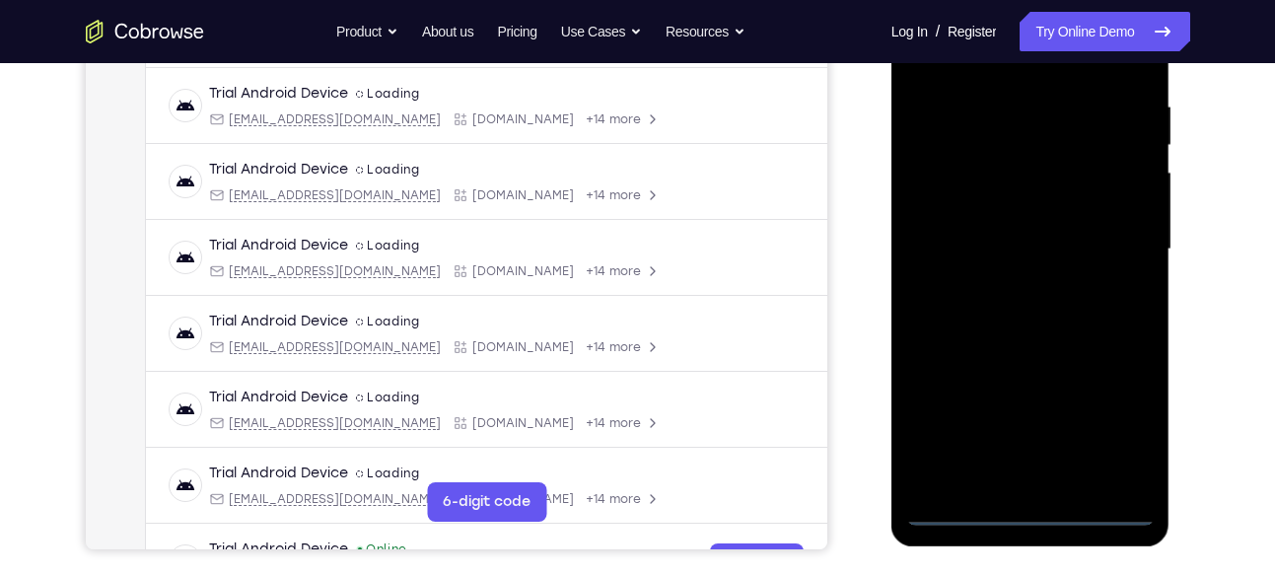
click at [1031, 508] on div at bounding box center [1030, 249] width 248 height 552
click at [1121, 416] on div at bounding box center [1030, 249] width 248 height 552
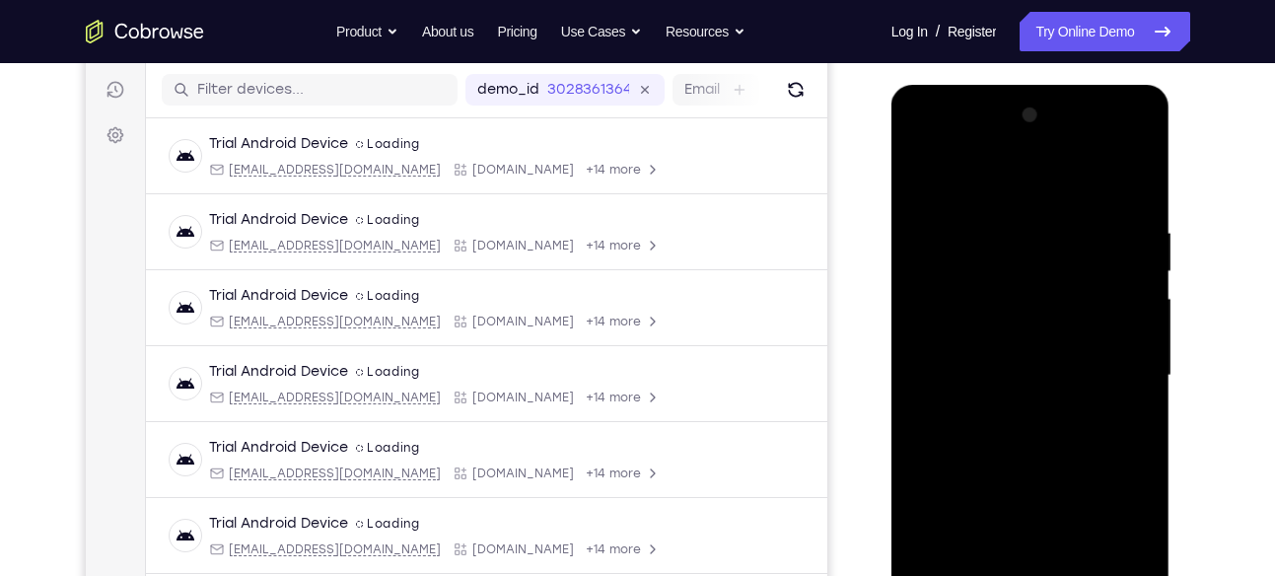
scroll to position [230, 0]
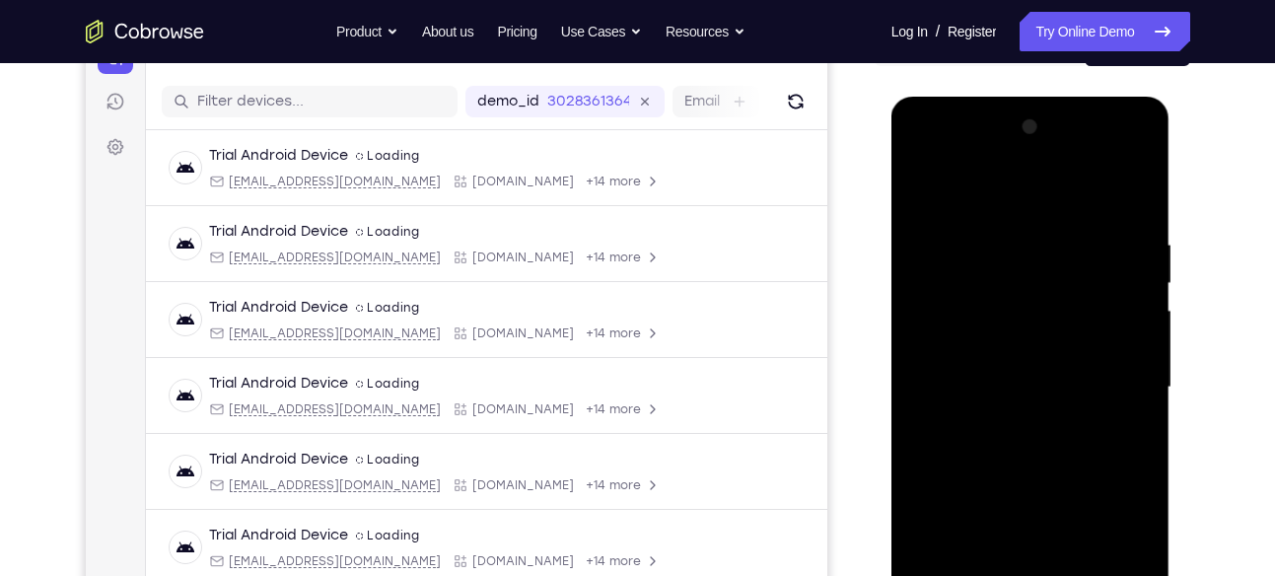
click at [945, 152] on div at bounding box center [1030, 387] width 248 height 552
click at [1103, 379] on div at bounding box center [1030, 387] width 248 height 552
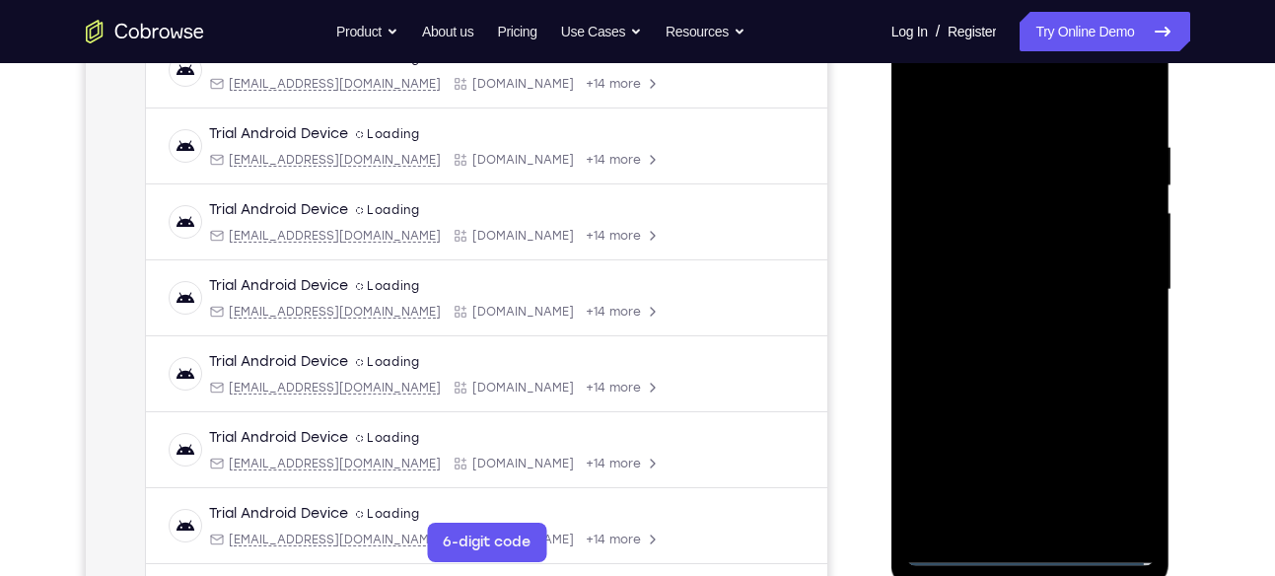
scroll to position [353, 0]
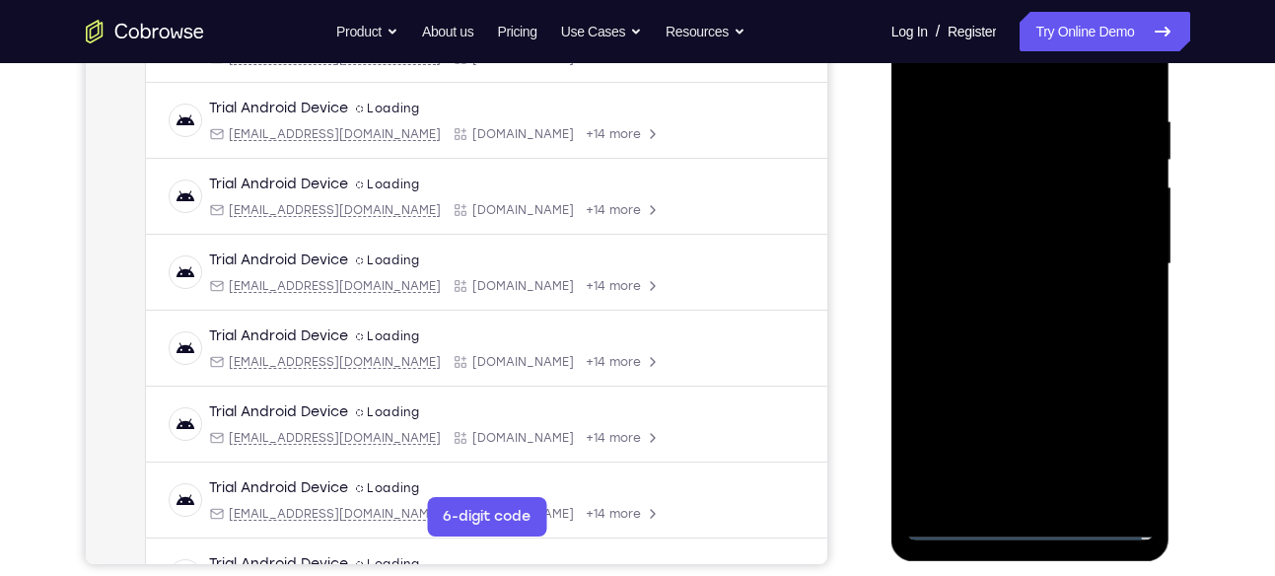
click at [1015, 299] on div at bounding box center [1030, 264] width 248 height 552
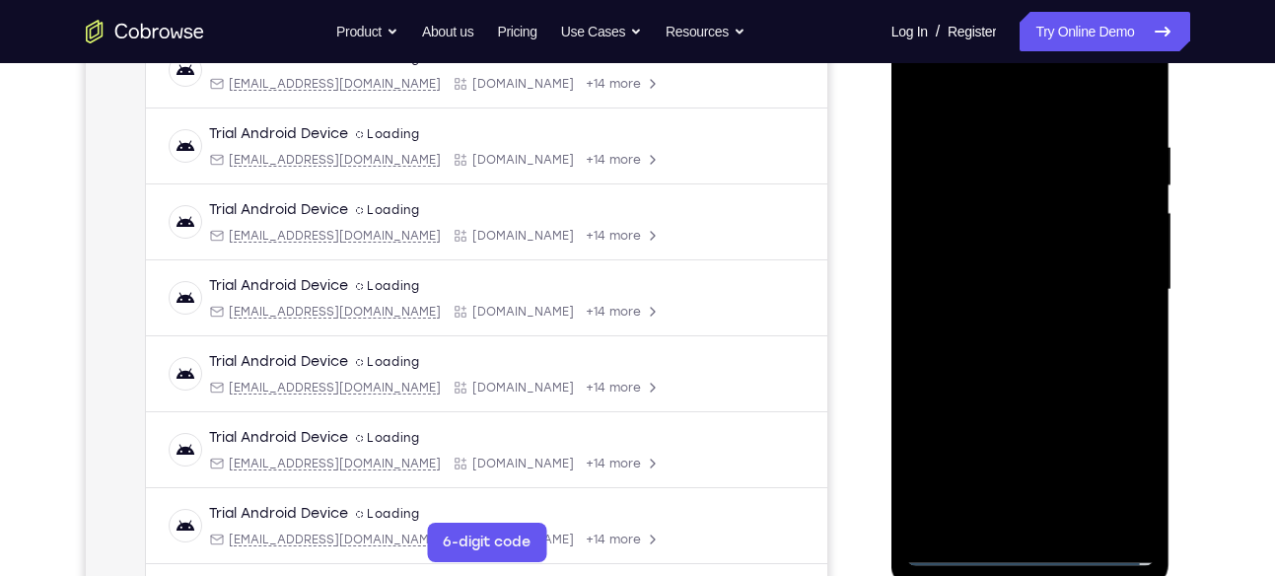
scroll to position [326, 0]
click at [1036, 391] on div at bounding box center [1030, 291] width 248 height 552
click at [1043, 200] on div at bounding box center [1030, 291] width 248 height 552
click at [1018, 240] on div at bounding box center [1030, 291] width 248 height 552
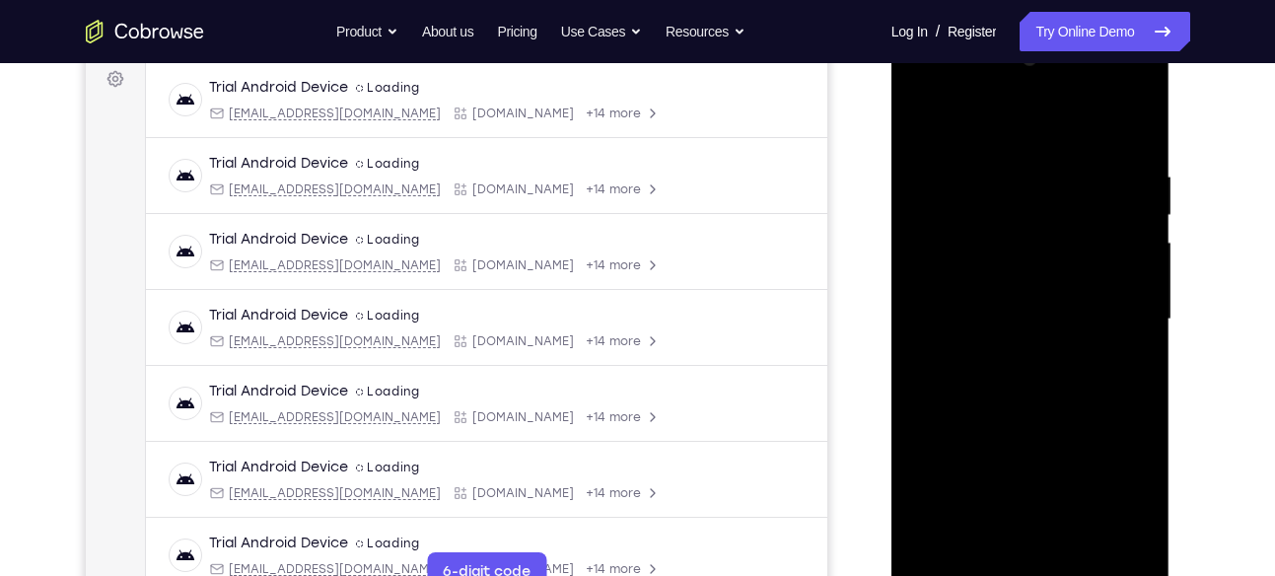
scroll to position [297, 0]
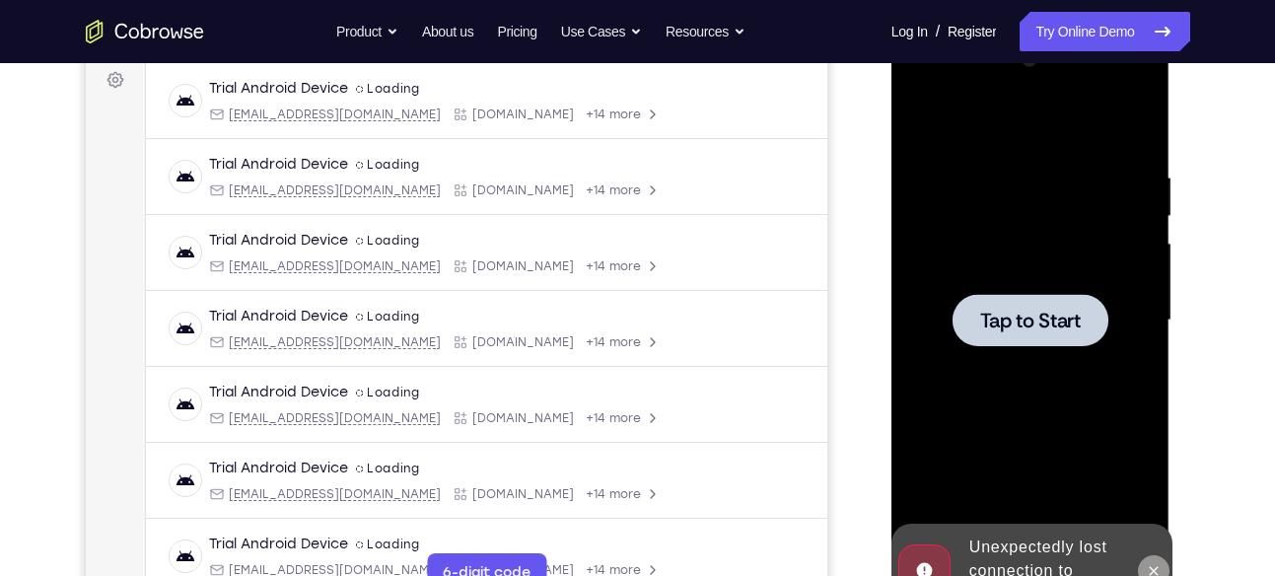
click at [1158, 567] on icon at bounding box center [1153, 571] width 16 height 16
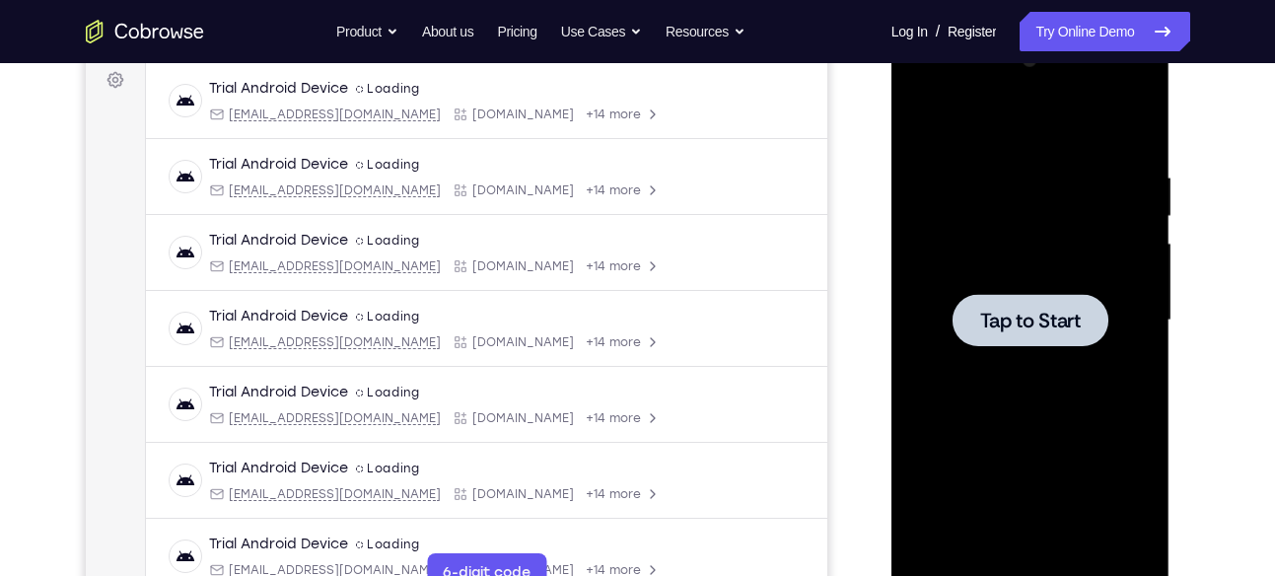
click at [942, 380] on div at bounding box center [1030, 320] width 248 height 552
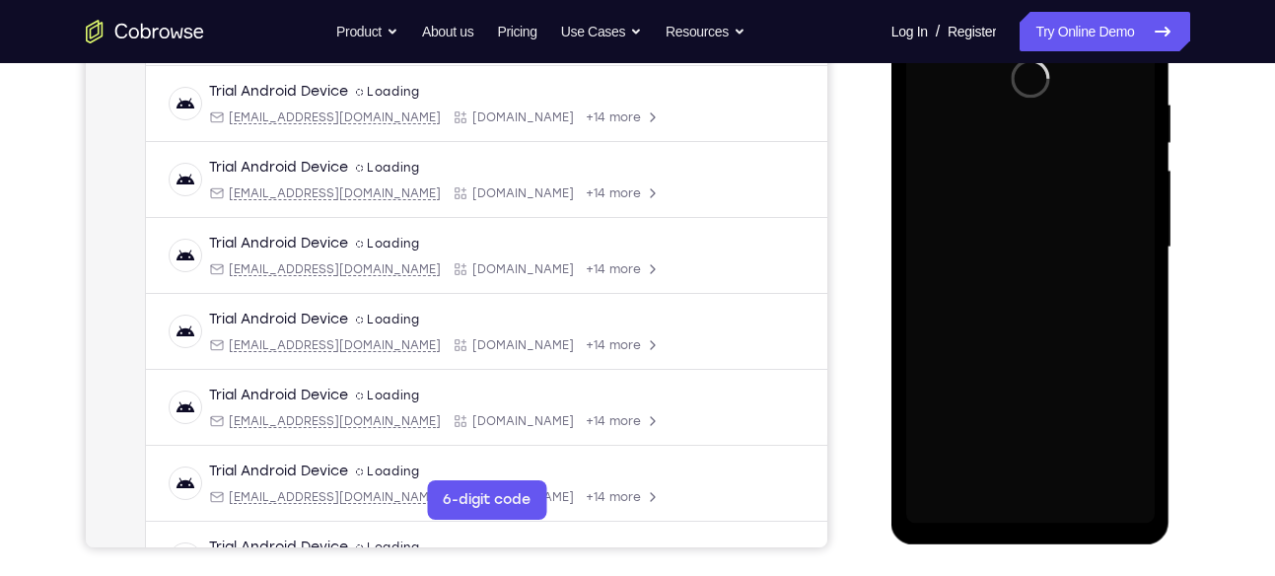
scroll to position [372, 0]
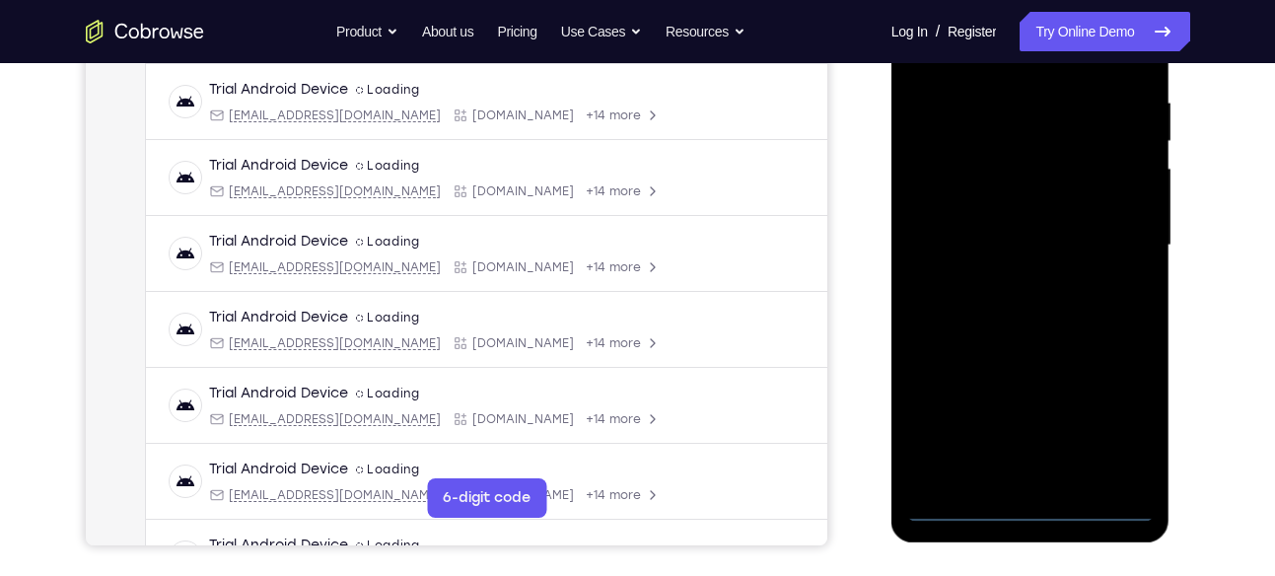
click at [1033, 503] on div at bounding box center [1030, 245] width 248 height 552
click at [1122, 428] on div at bounding box center [1030, 245] width 248 height 552
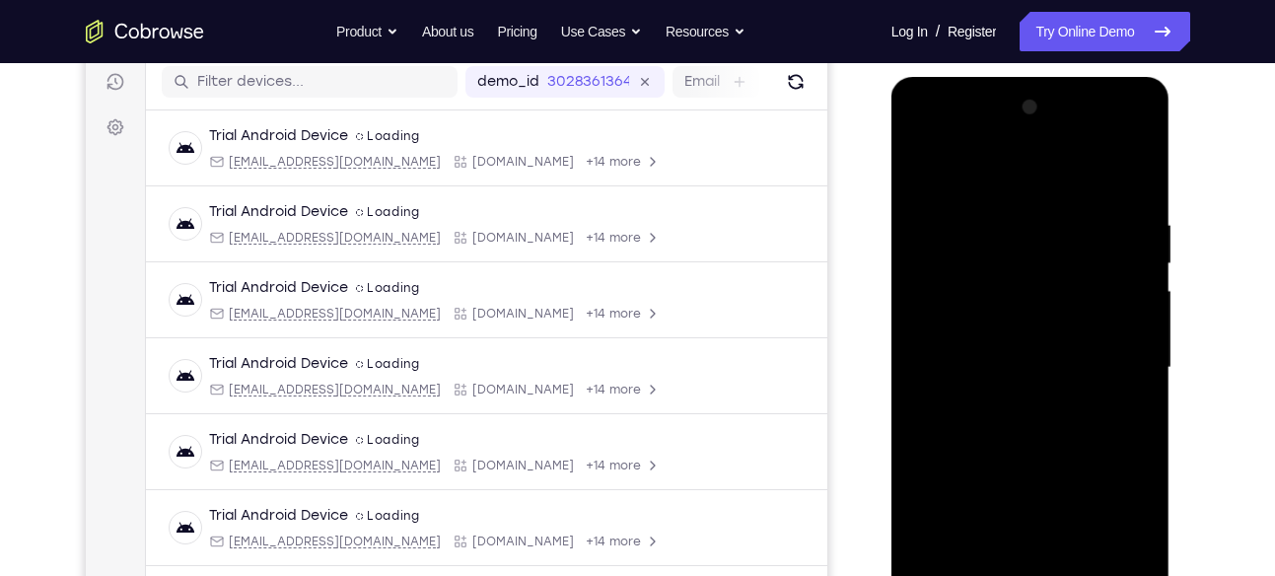
scroll to position [246, 0]
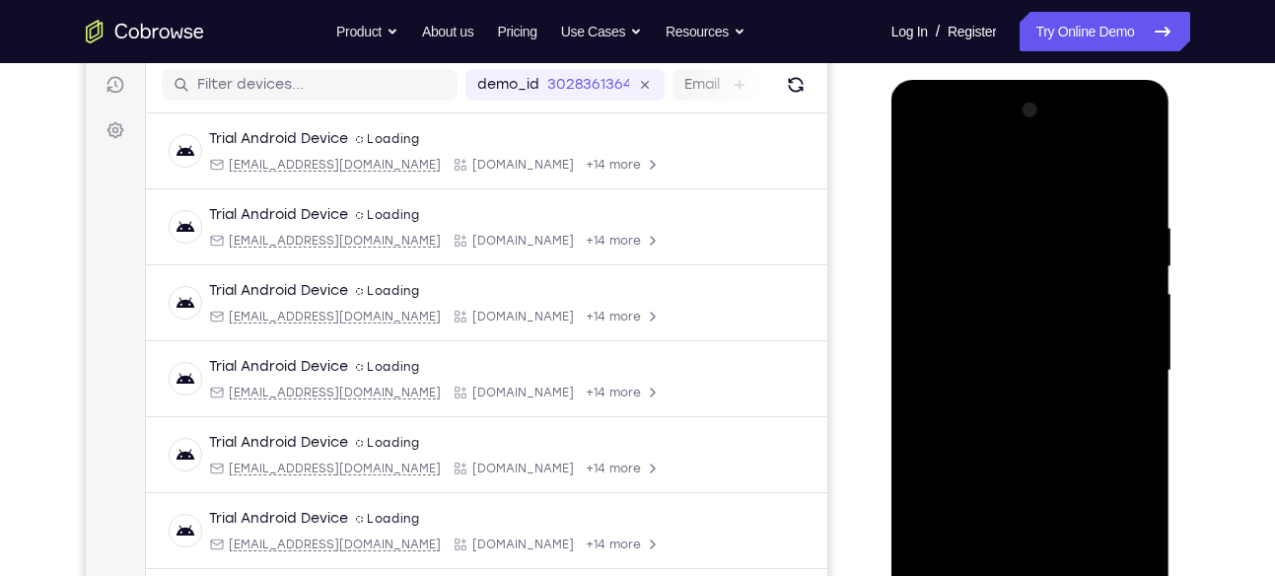
click at [961, 136] on div at bounding box center [1030, 371] width 248 height 552
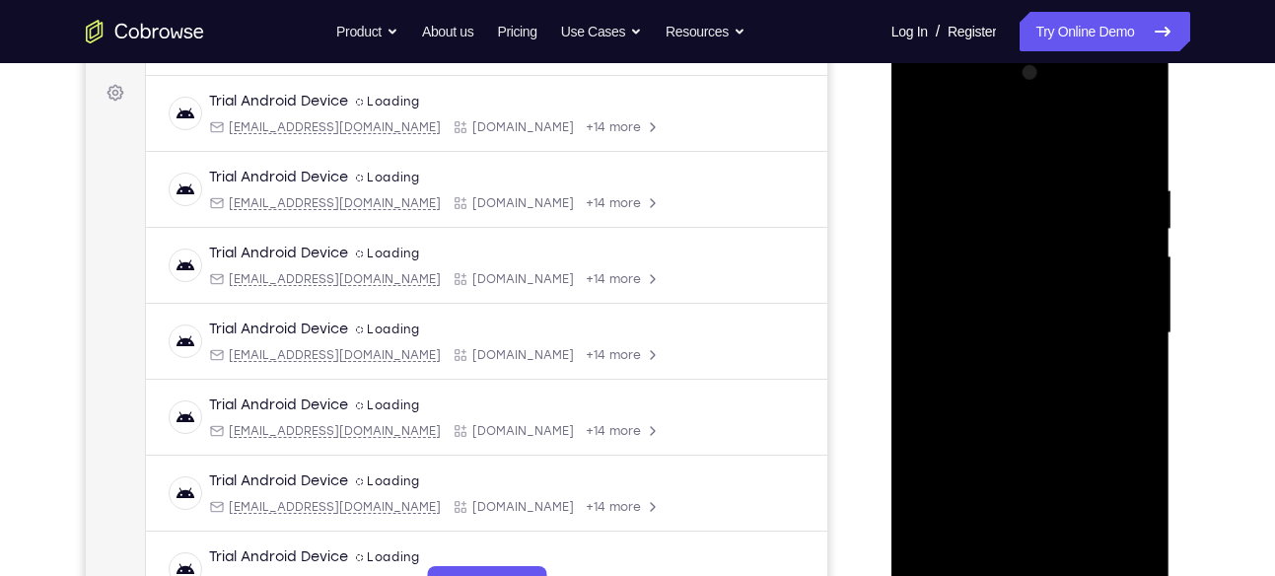
scroll to position [290, 0]
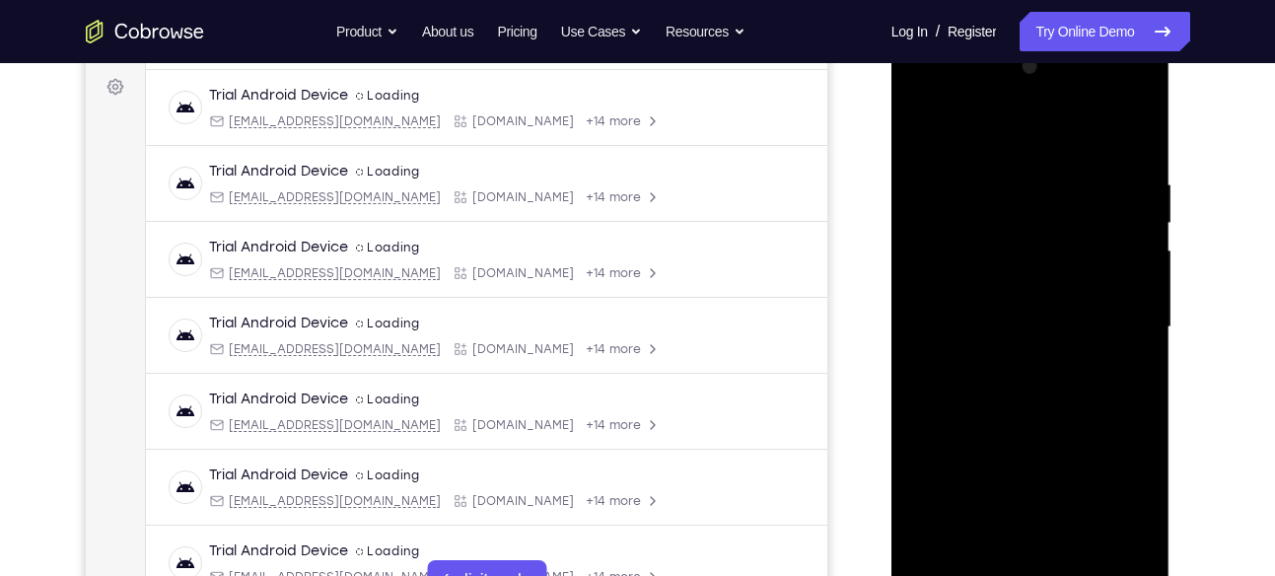
click at [1113, 324] on div at bounding box center [1030, 327] width 248 height 552
click at [1113, 315] on div at bounding box center [1030, 327] width 248 height 552
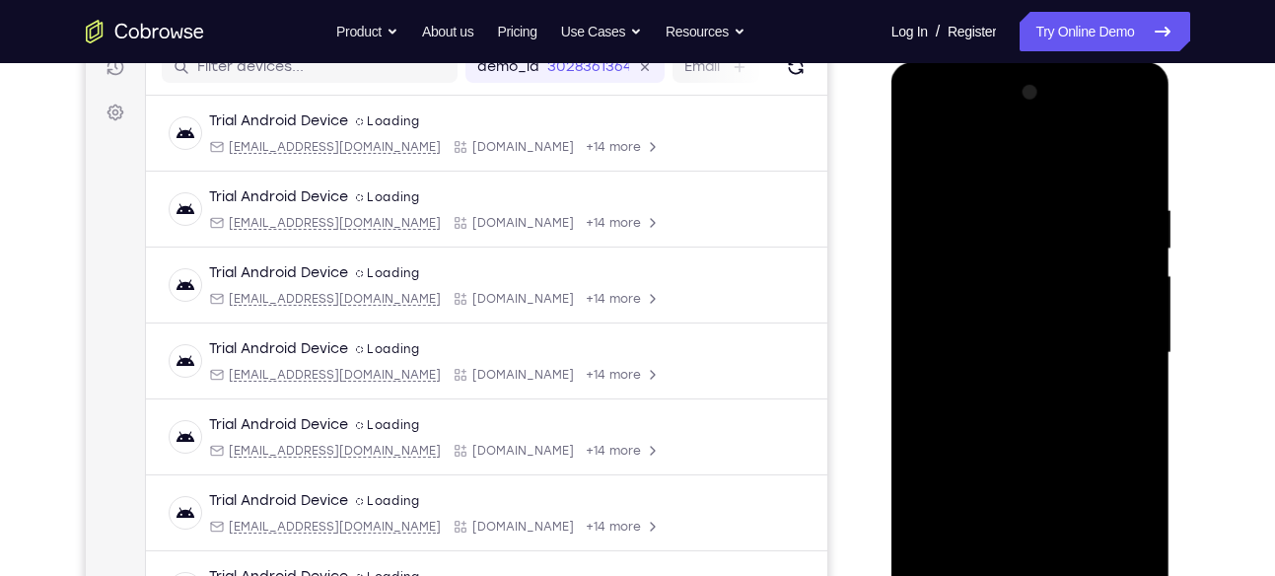
scroll to position [262, 0]
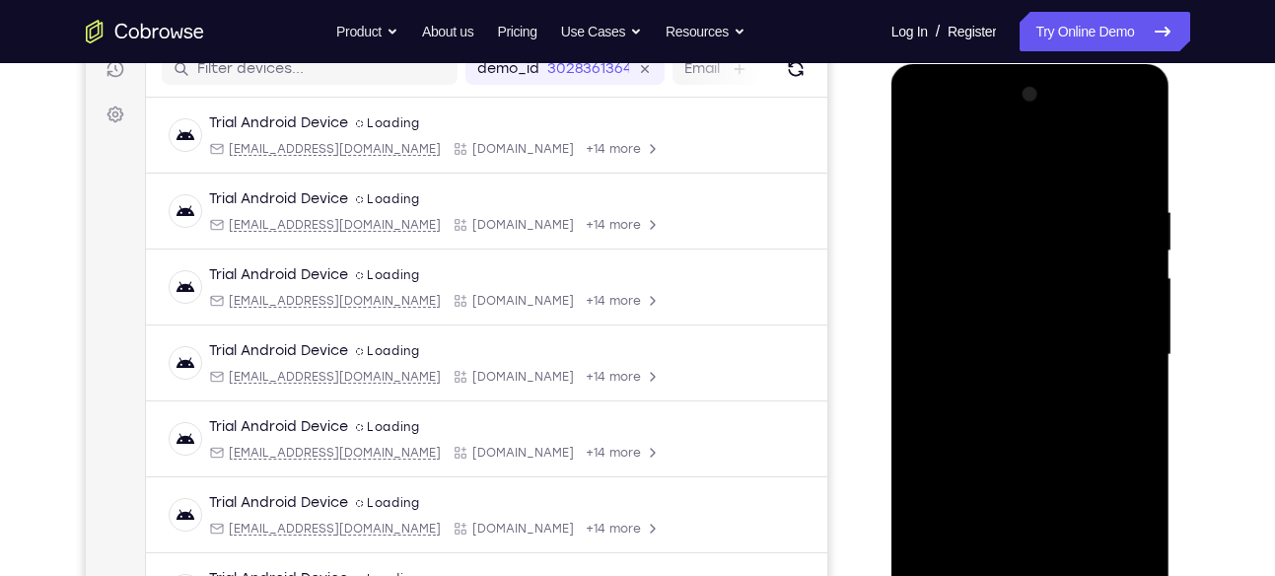
click at [1114, 350] on div at bounding box center [1030, 355] width 248 height 552
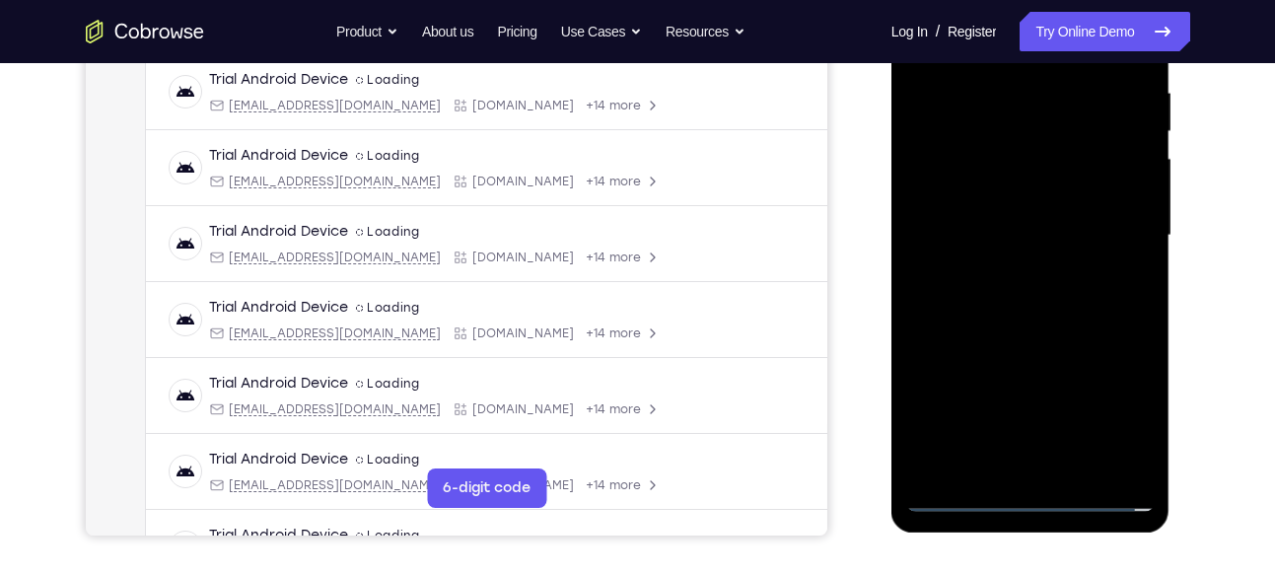
scroll to position [382, 0]
click at [1016, 271] on div at bounding box center [1030, 235] width 248 height 552
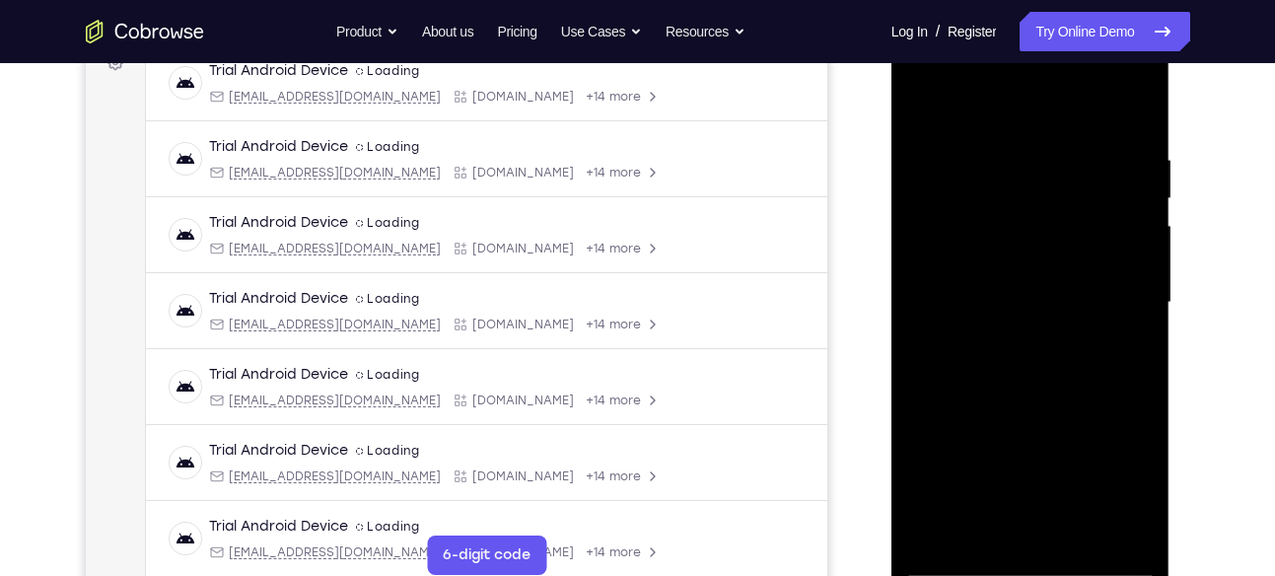
scroll to position [311, 0]
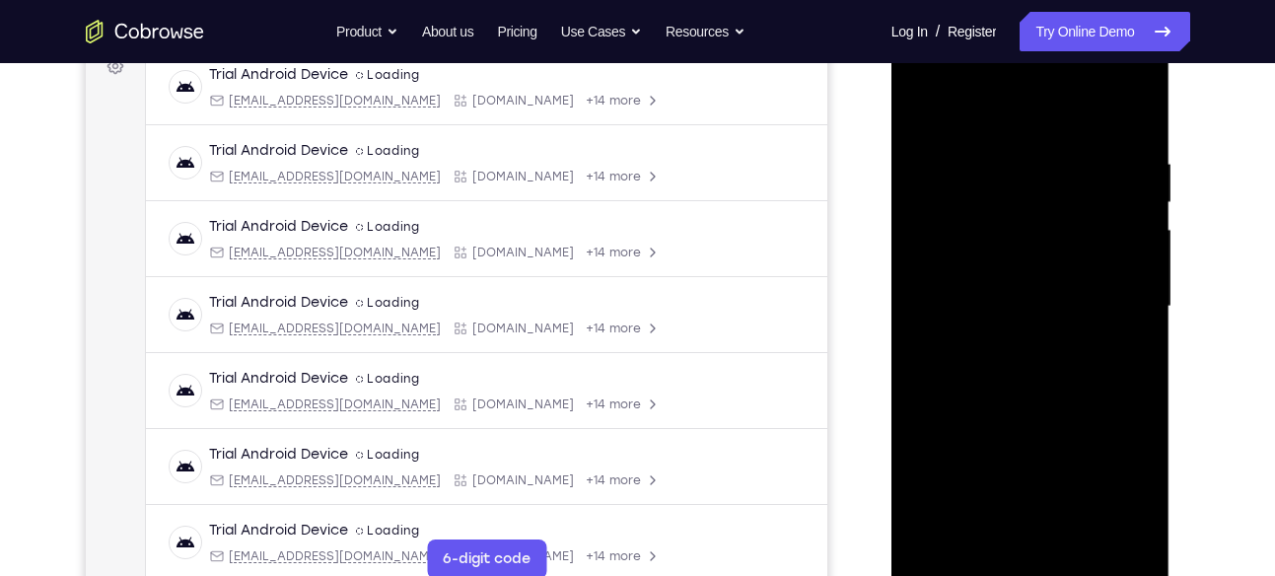
click at [1046, 399] on div at bounding box center [1030, 307] width 248 height 552
click at [1030, 218] on div at bounding box center [1030, 307] width 248 height 552
click at [1015, 257] on div at bounding box center [1030, 307] width 248 height 552
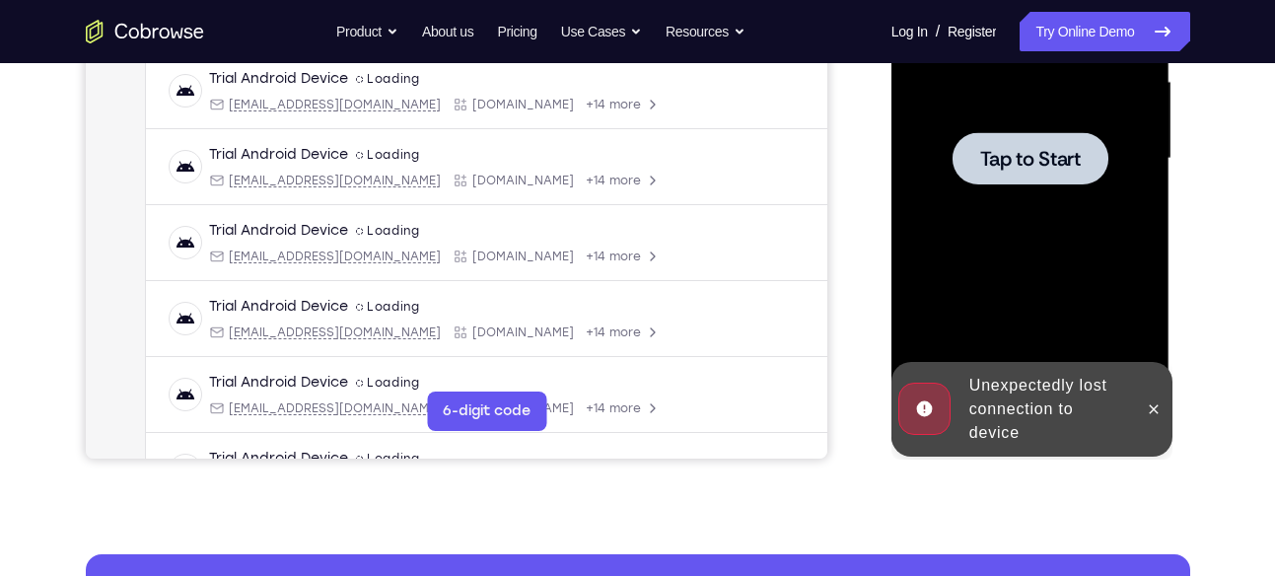
scroll to position [459, 0]
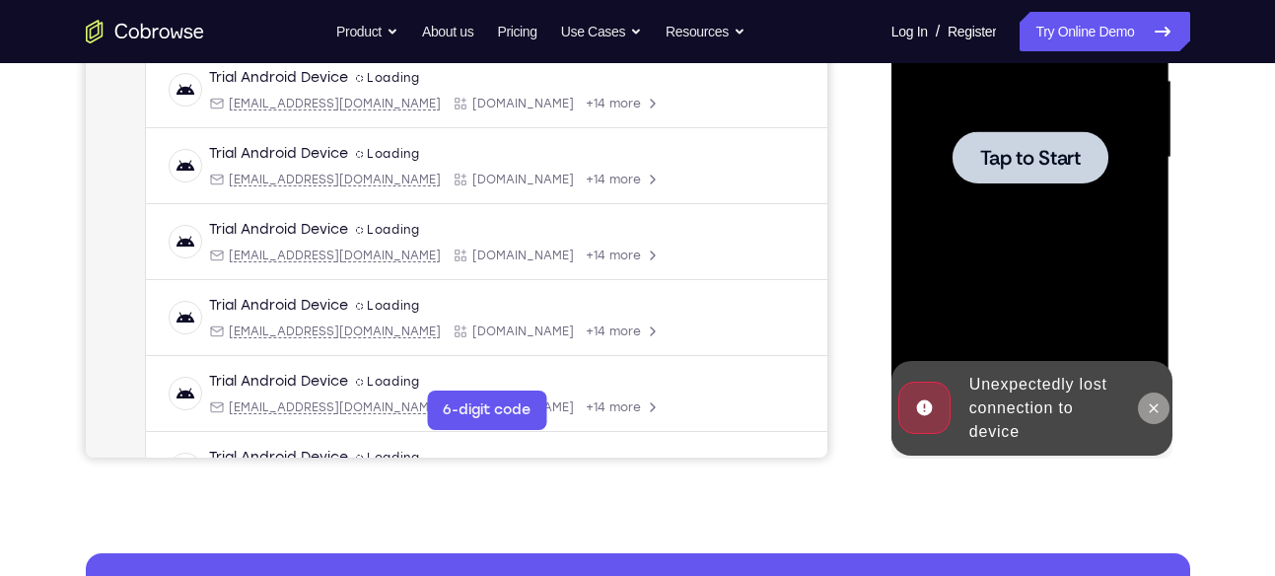
click at [1152, 416] on button at bounding box center [1154, 408] width 32 height 32
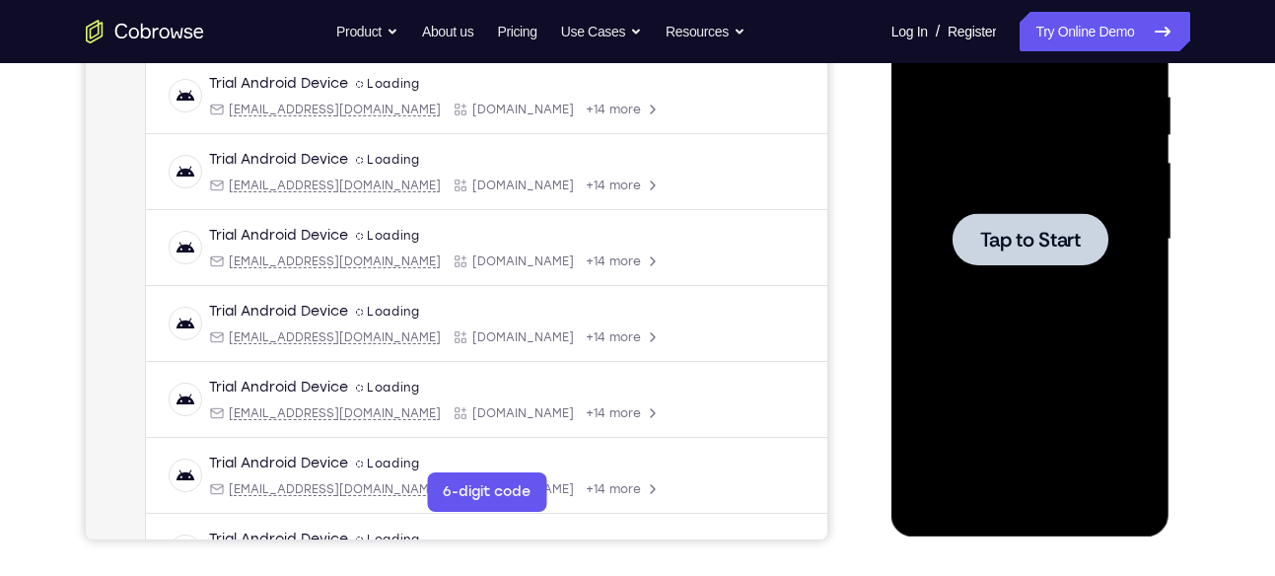
scroll to position [380, 0]
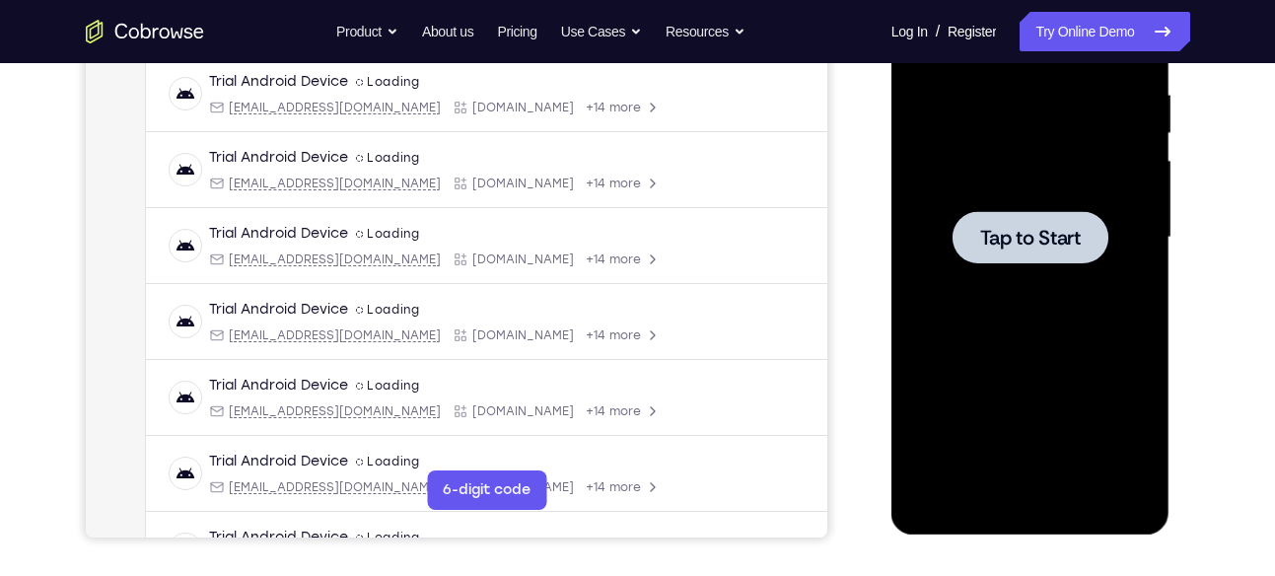
click at [1045, 288] on div at bounding box center [1030, 238] width 248 height 552
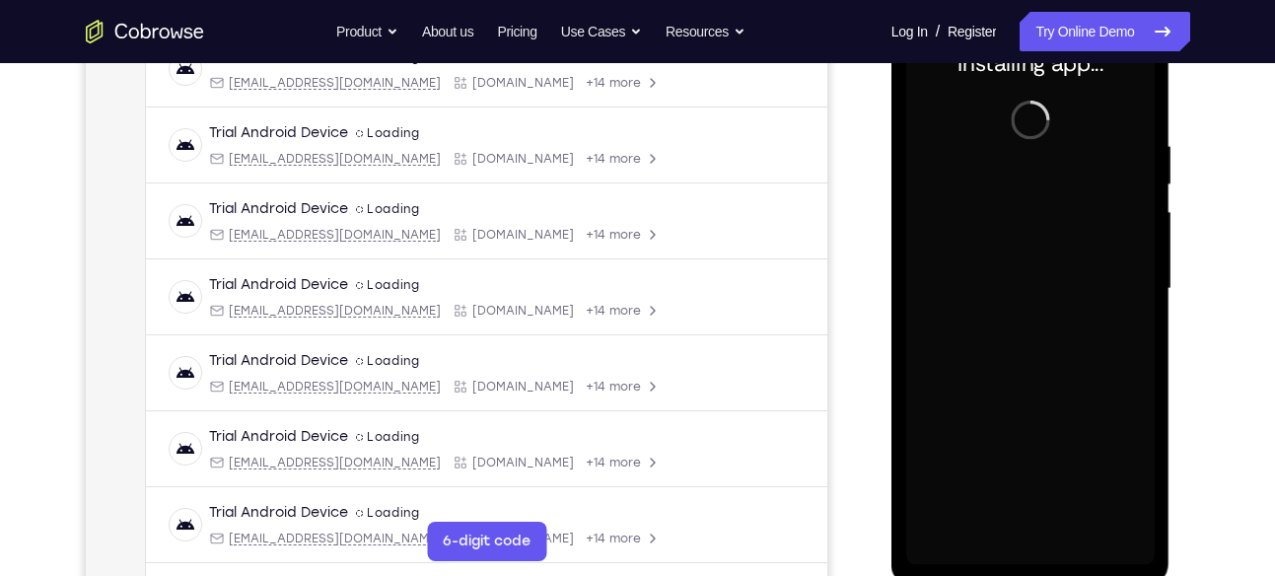
scroll to position [396, 0]
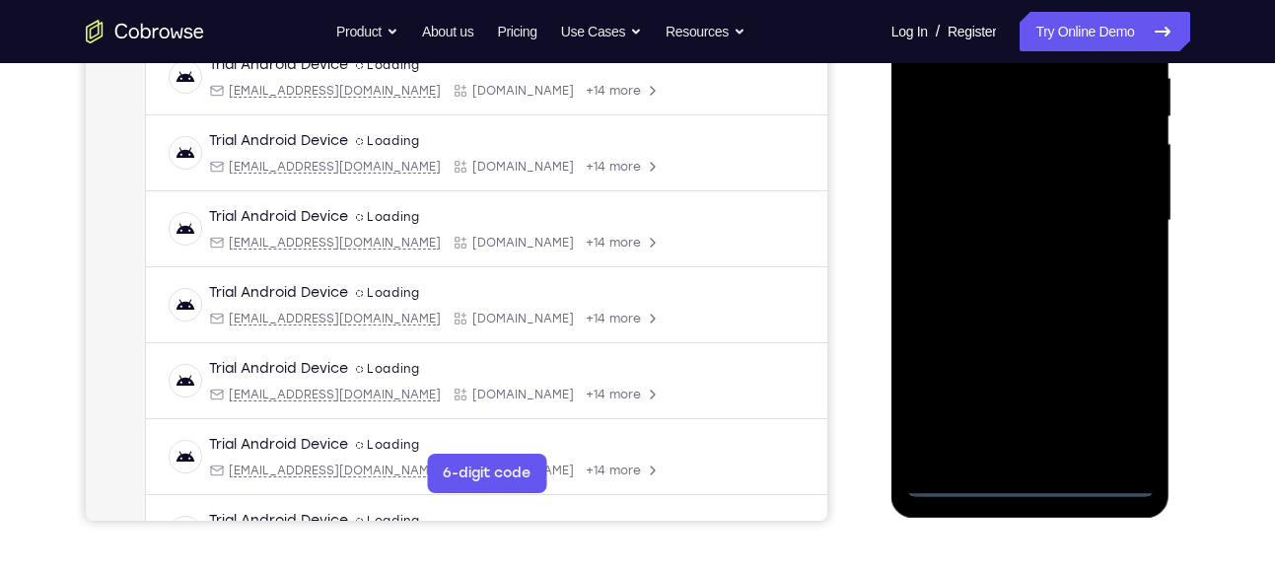
click at [1030, 485] on div at bounding box center [1030, 221] width 248 height 552
click at [1128, 392] on div at bounding box center [1030, 221] width 248 height 552
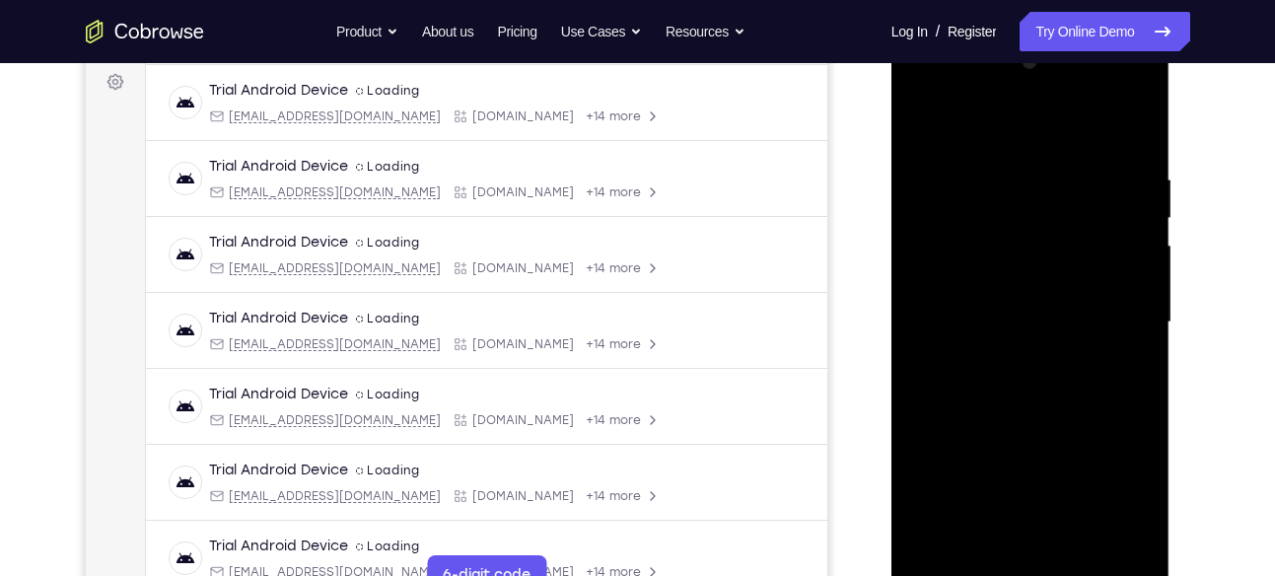
scroll to position [250, 0]
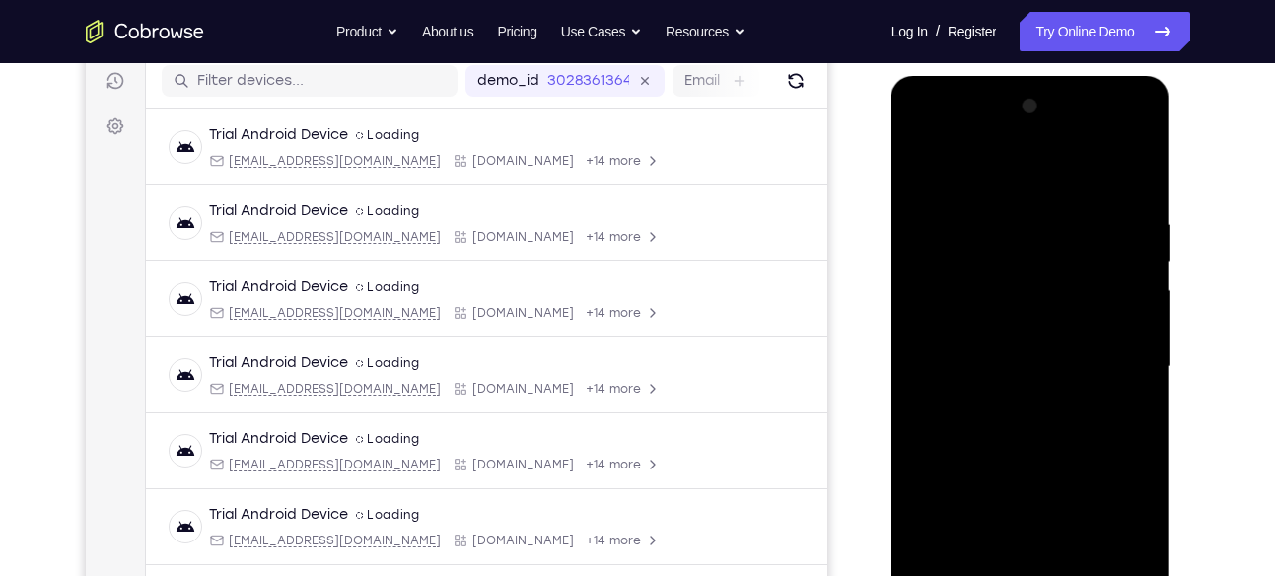
click at [952, 134] on div at bounding box center [1030, 367] width 248 height 552
click at [1116, 353] on div at bounding box center [1030, 367] width 248 height 552
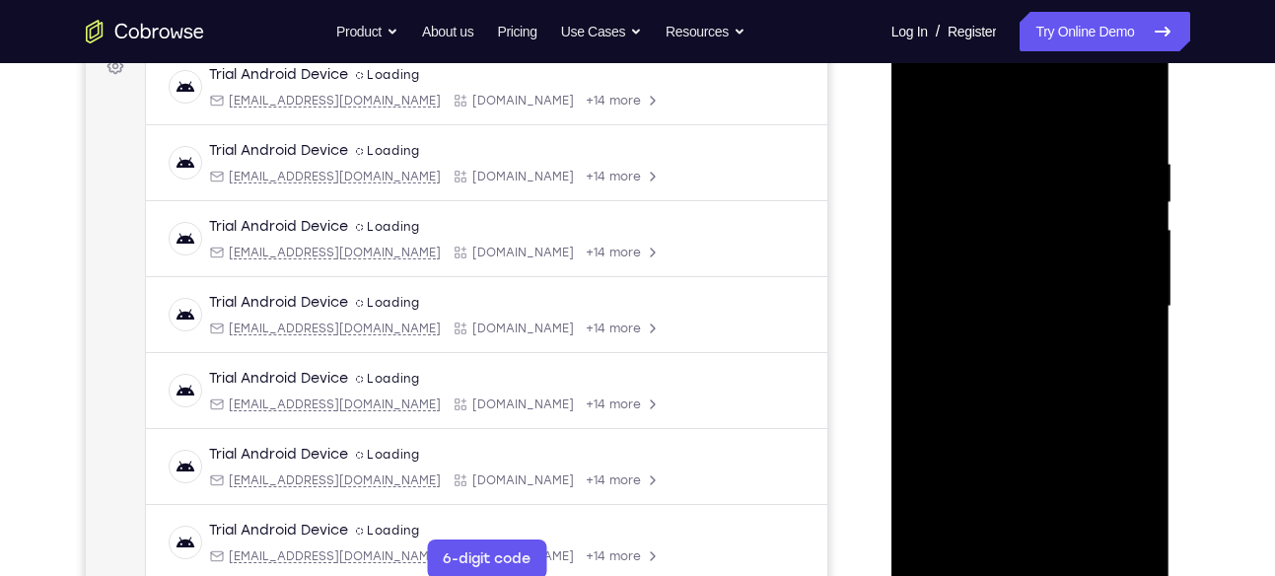
scroll to position [314, 0]
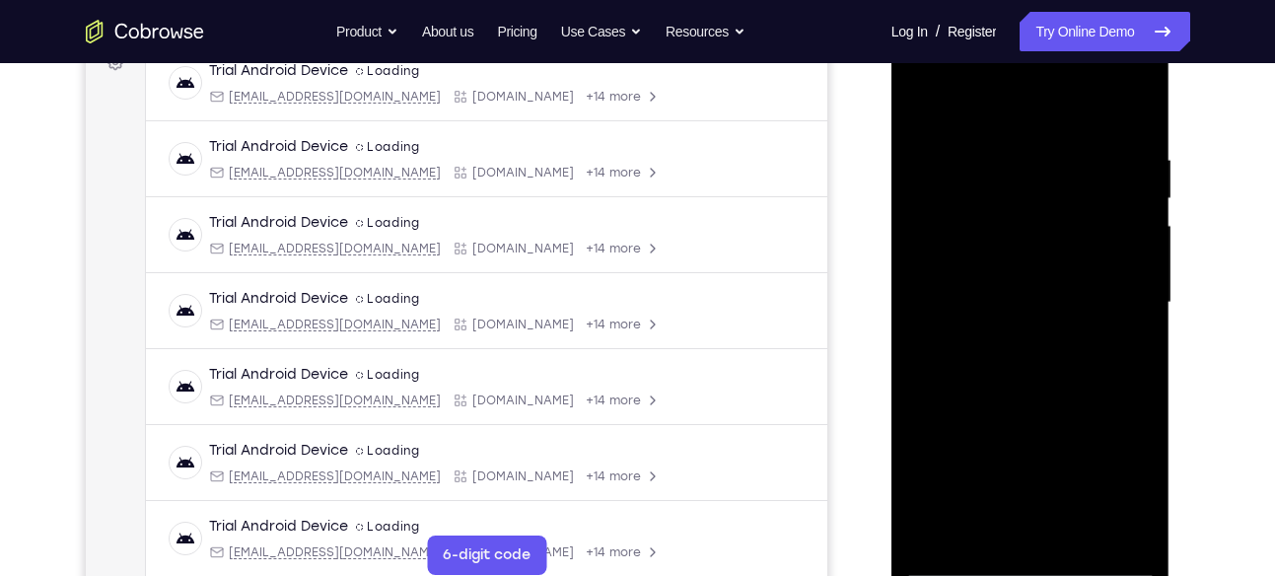
click at [1010, 339] on div at bounding box center [1030, 303] width 248 height 552
click at [1013, 400] on div at bounding box center [1030, 303] width 248 height 552
click at [1026, 280] on div at bounding box center [1030, 303] width 248 height 552
click at [1036, 210] on div at bounding box center [1030, 303] width 248 height 552
click at [1028, 252] on div at bounding box center [1030, 303] width 248 height 552
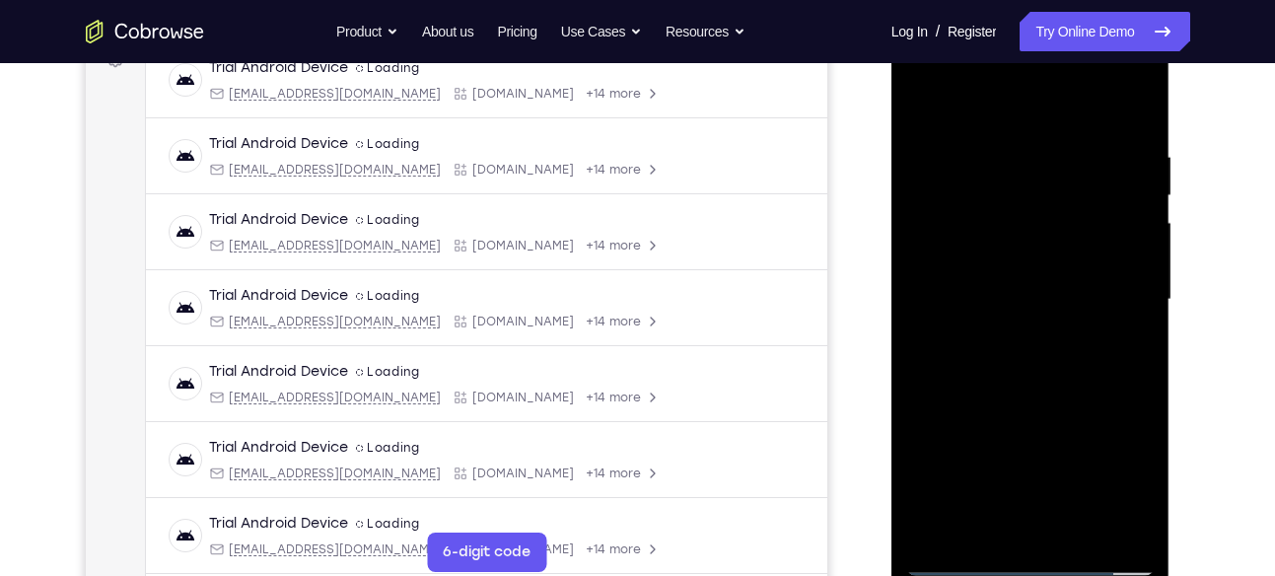
scroll to position [326, 0]
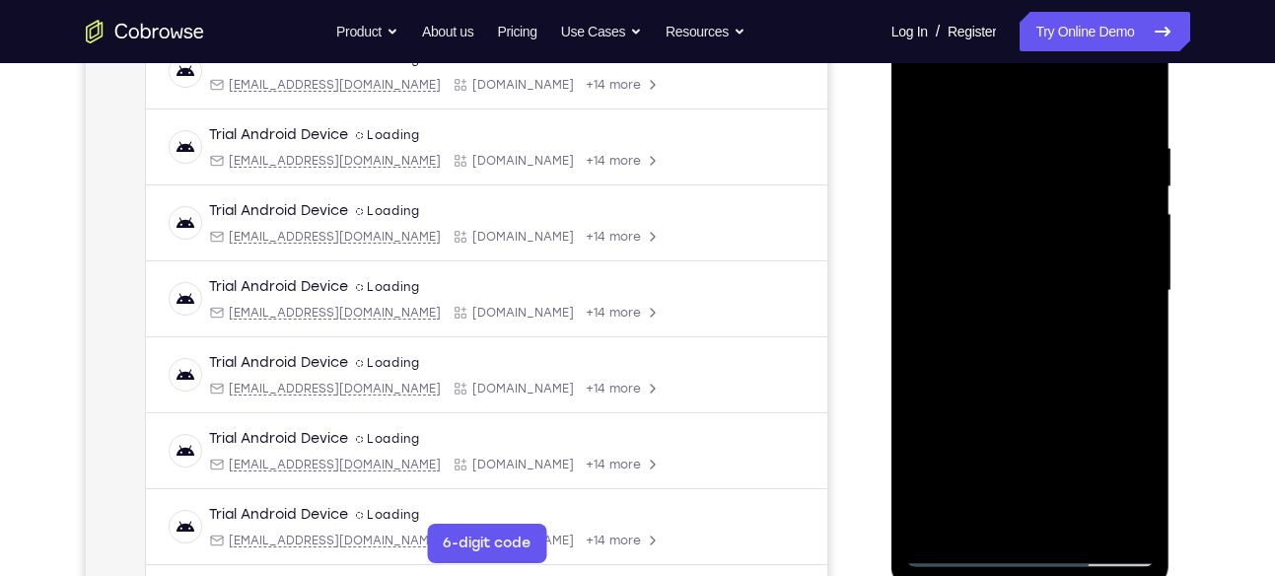
click at [1020, 270] on div at bounding box center [1030, 291] width 248 height 552
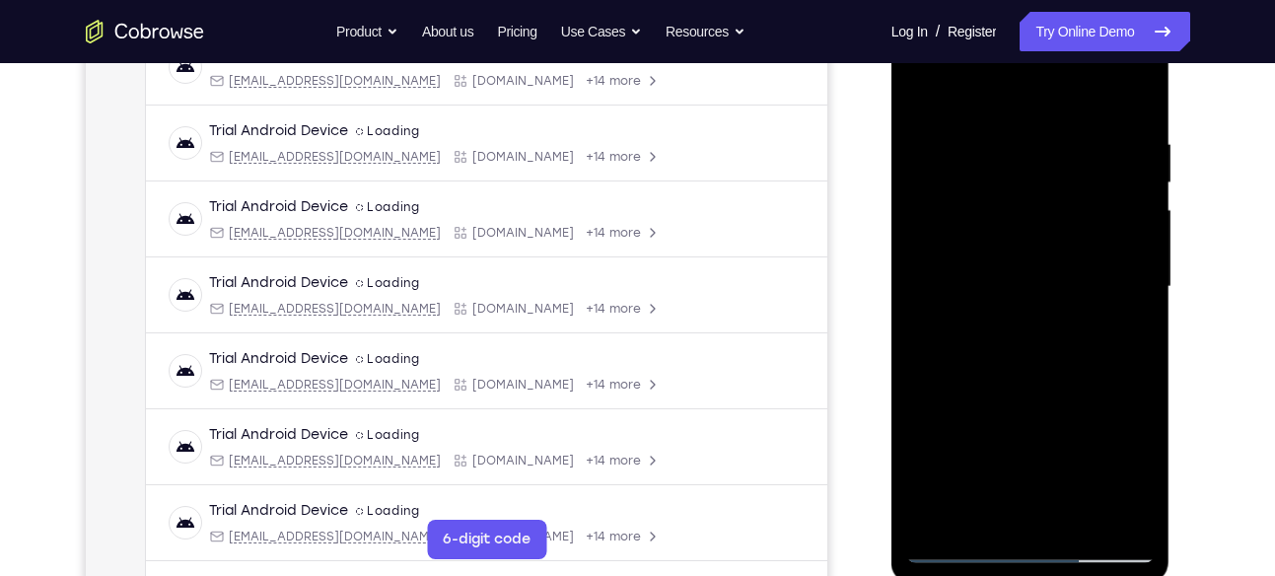
scroll to position [332, 0]
click at [1049, 378] on div at bounding box center [1030, 285] width 248 height 552
click at [1081, 514] on div at bounding box center [1030, 285] width 248 height 552
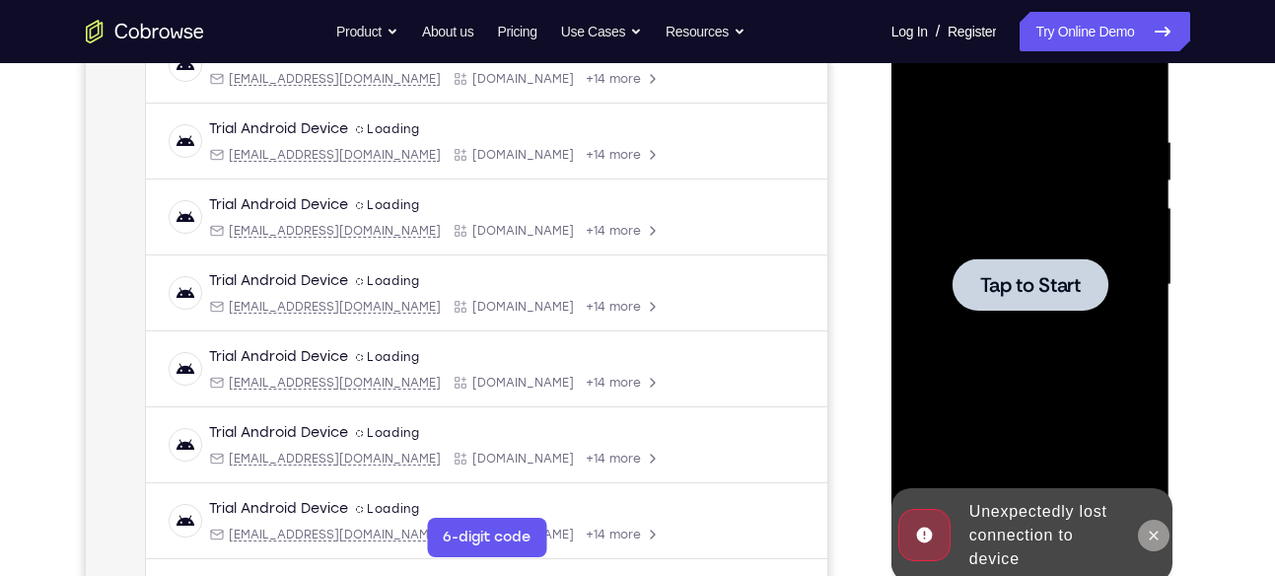
click at [1146, 531] on icon at bounding box center [1153, 535] width 16 height 16
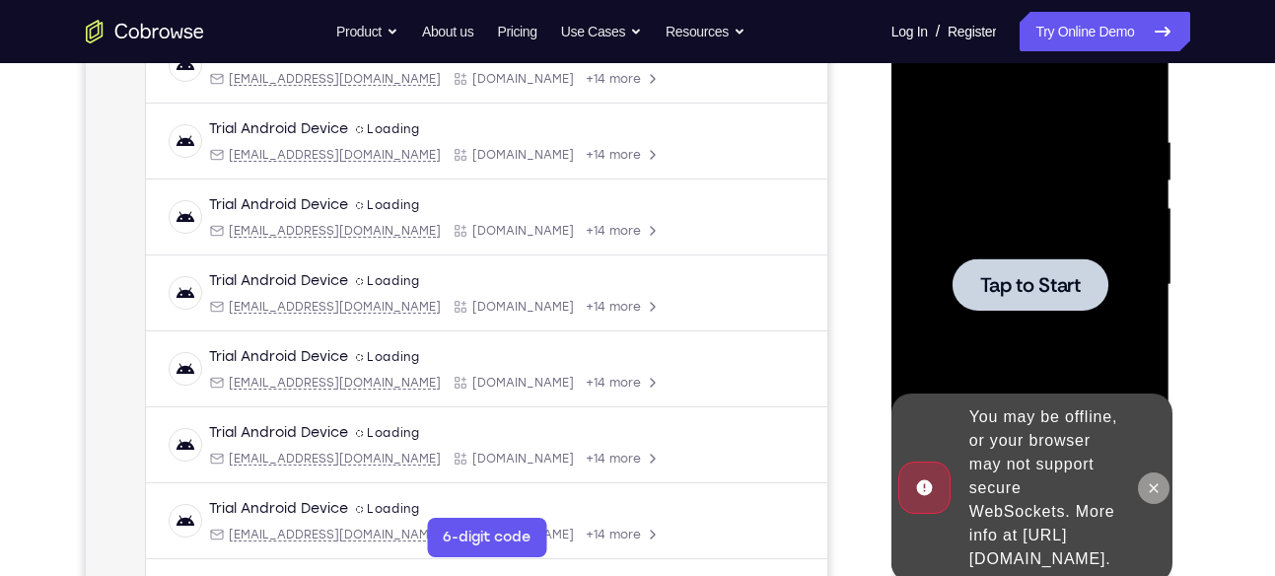
click at [1150, 483] on icon at bounding box center [1153, 487] width 9 height 9
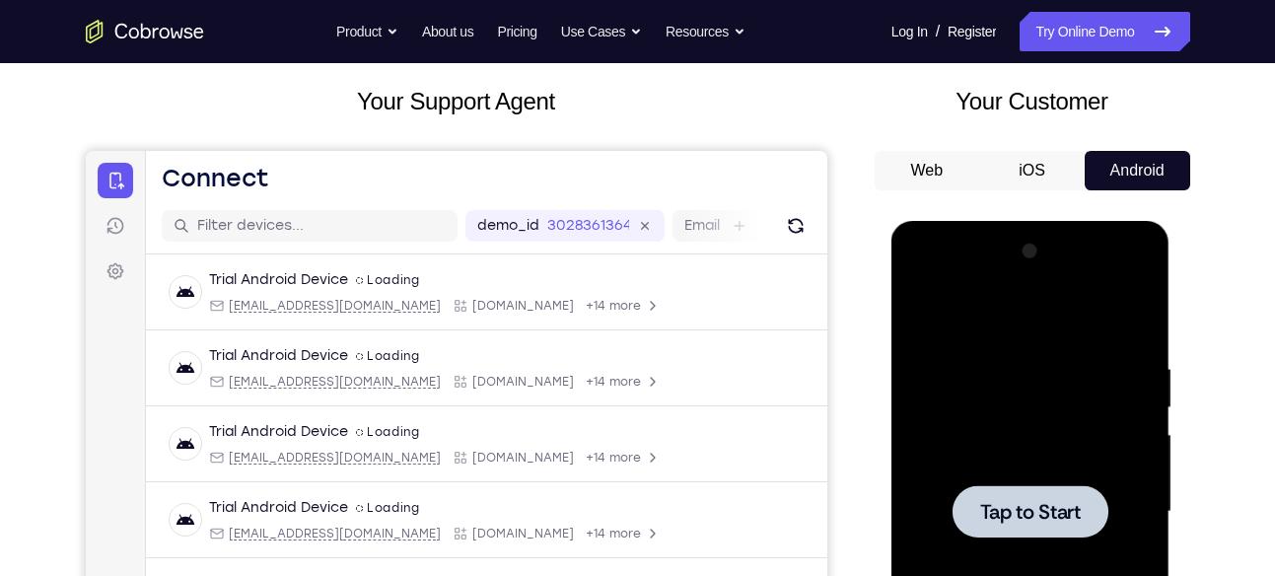
scroll to position [104, 0]
drag, startPoint x: 1028, startPoint y: 166, endPoint x: 1119, endPoint y: 172, distance: 90.9
click at [1028, 166] on button "iOS" at bounding box center [1031, 171] width 105 height 39
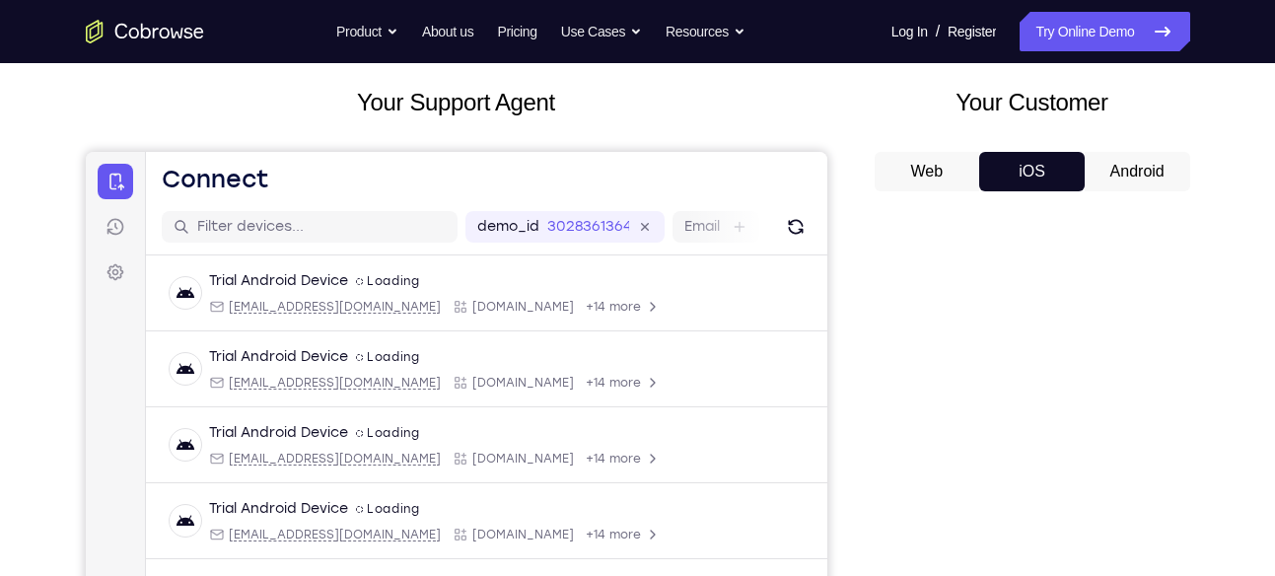
click at [1120, 172] on button "Android" at bounding box center [1136, 171] width 105 height 39
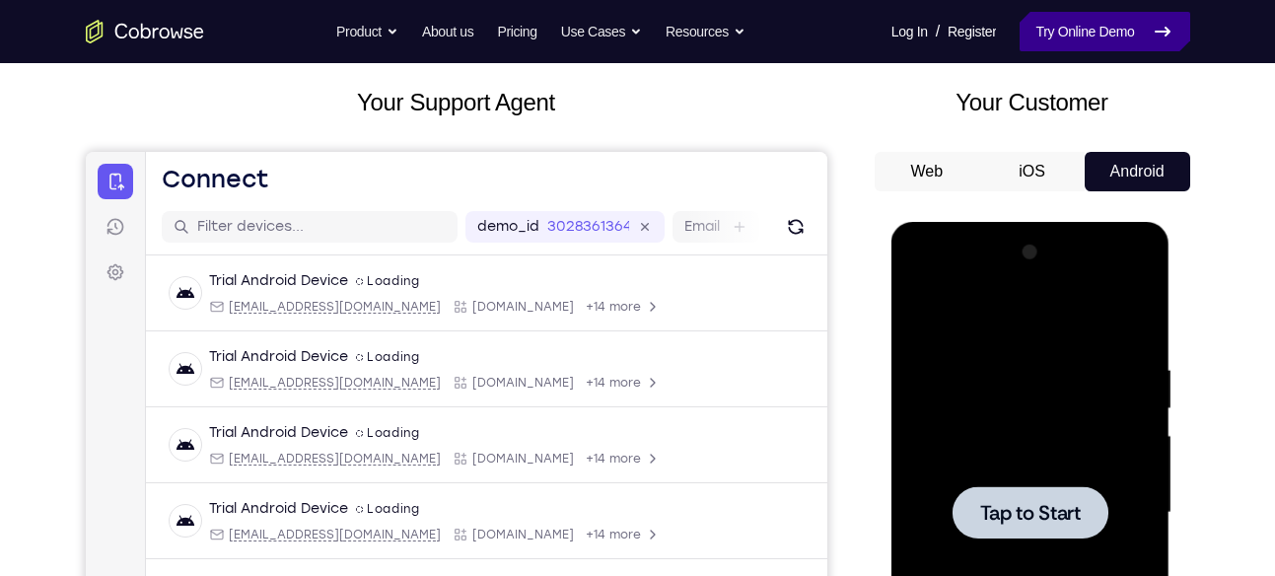
click at [1087, 29] on link "Try Online Demo" at bounding box center [1104, 31] width 170 height 39
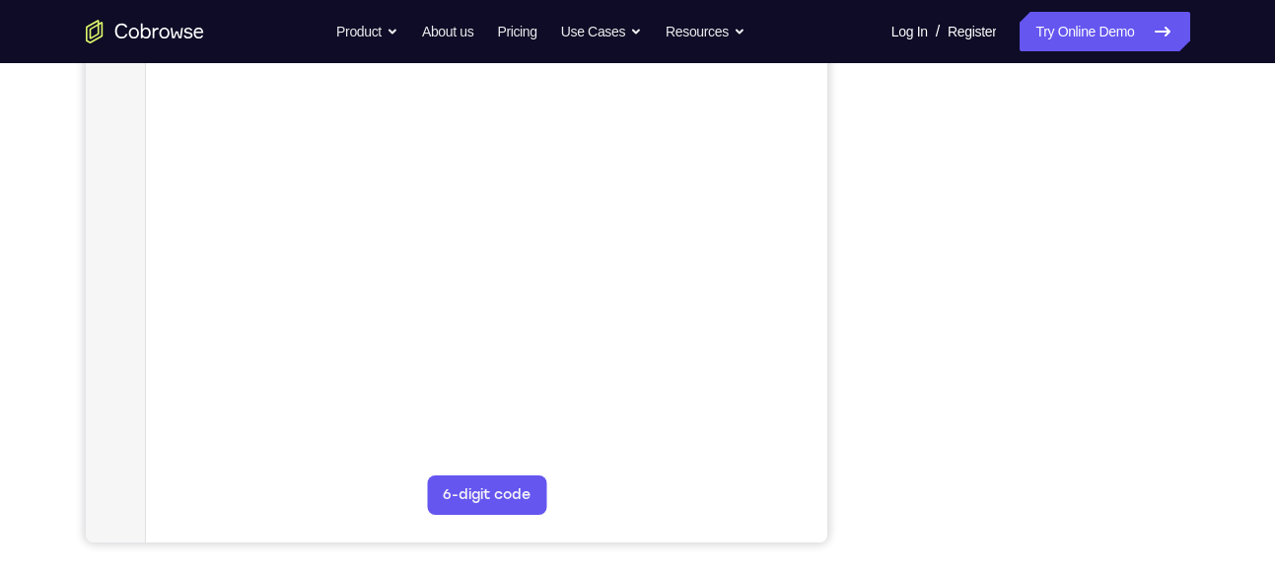
scroll to position [376, 0]
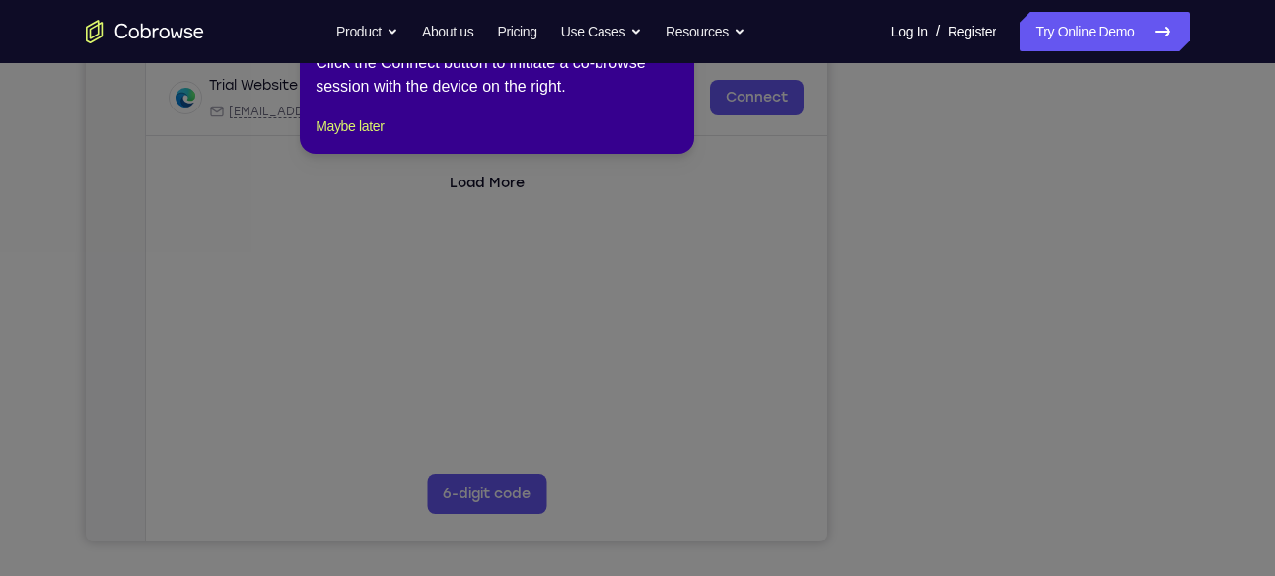
click at [1115, 420] on icon at bounding box center [644, 288] width 1289 height 576
click at [1071, 276] on icon at bounding box center [644, 288] width 1289 height 576
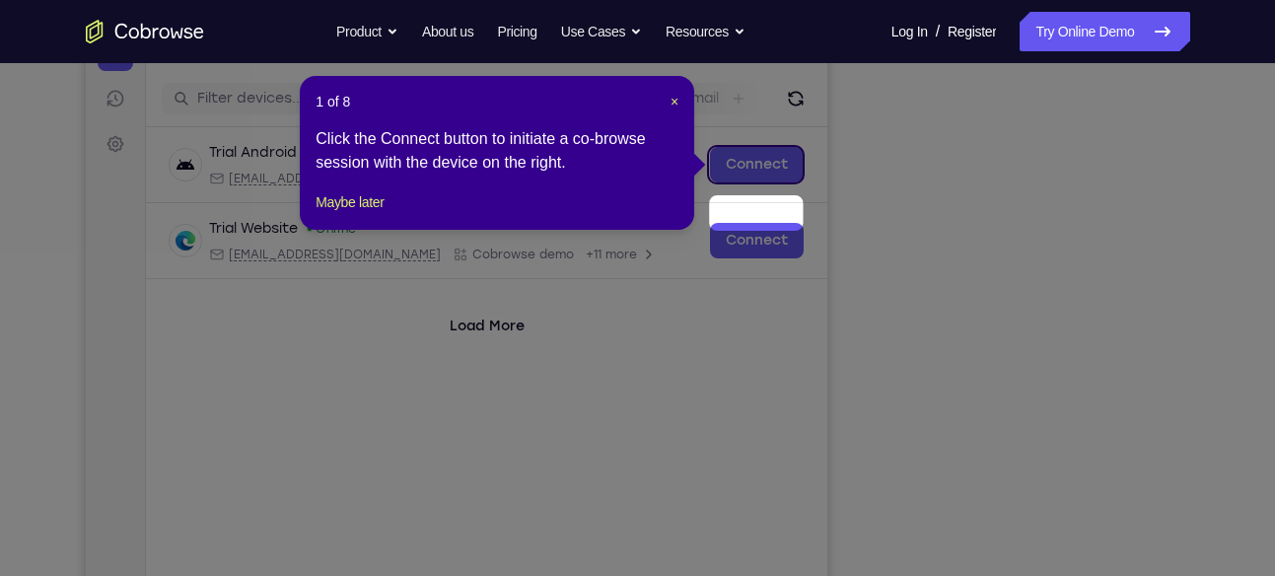
scroll to position [168, 0]
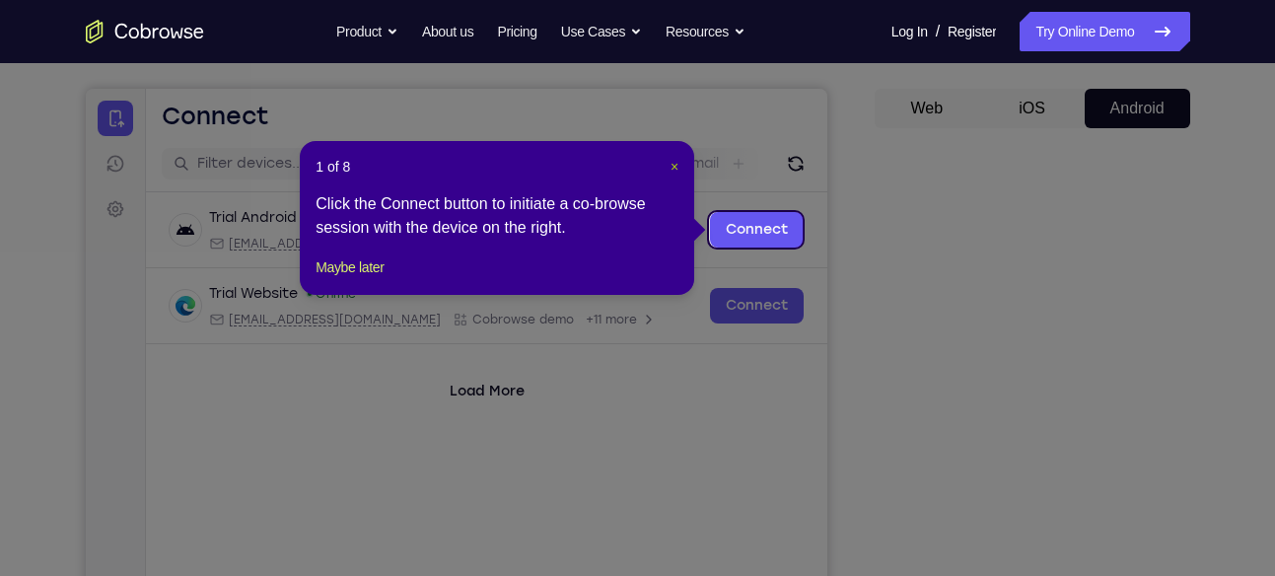
click at [674, 162] on span "×" at bounding box center [674, 167] width 8 height 16
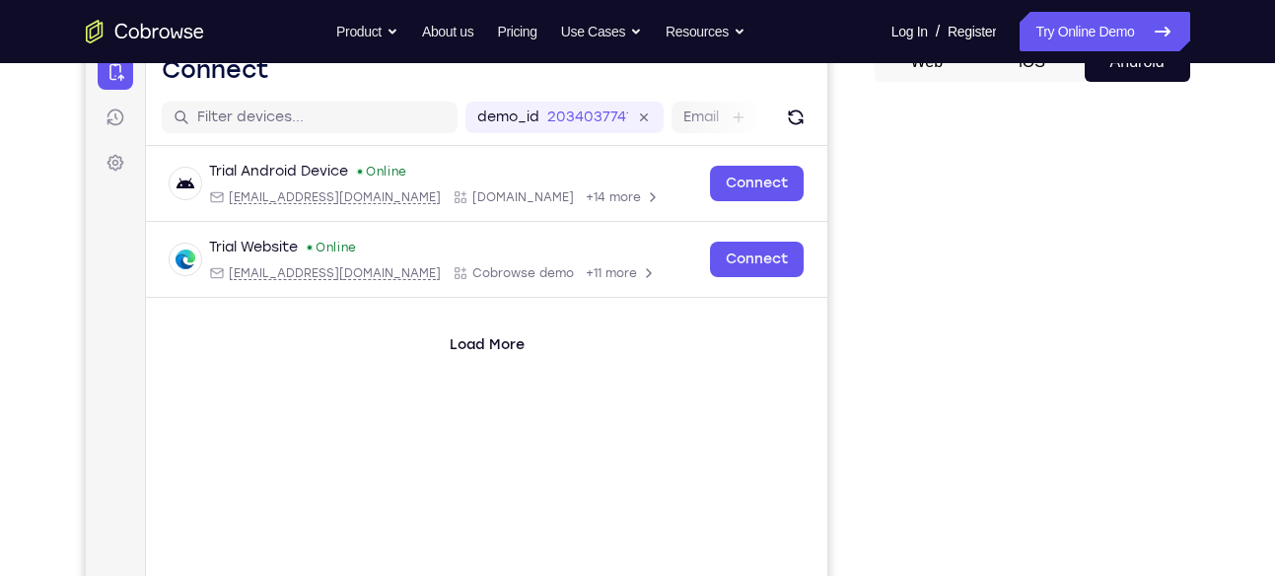
scroll to position [213, 0]
